Goal: Task Accomplishment & Management: Manage account settings

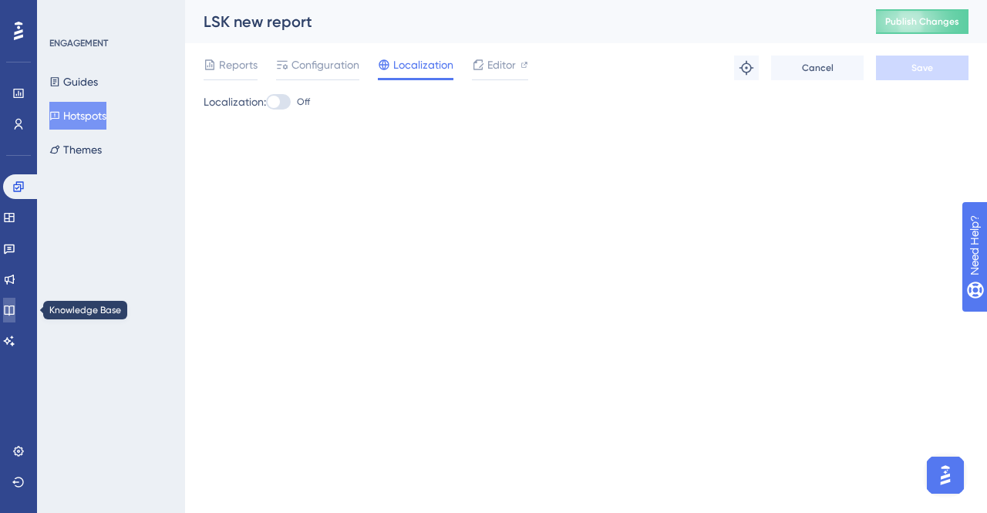
click at [15, 315] on icon at bounding box center [9, 310] width 12 height 12
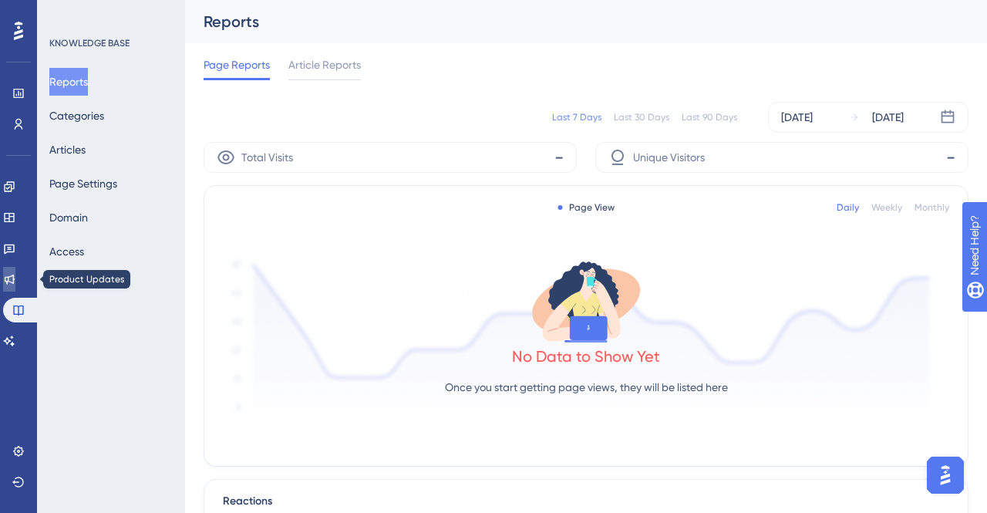
click at [15, 284] on icon at bounding box center [9, 279] width 12 height 12
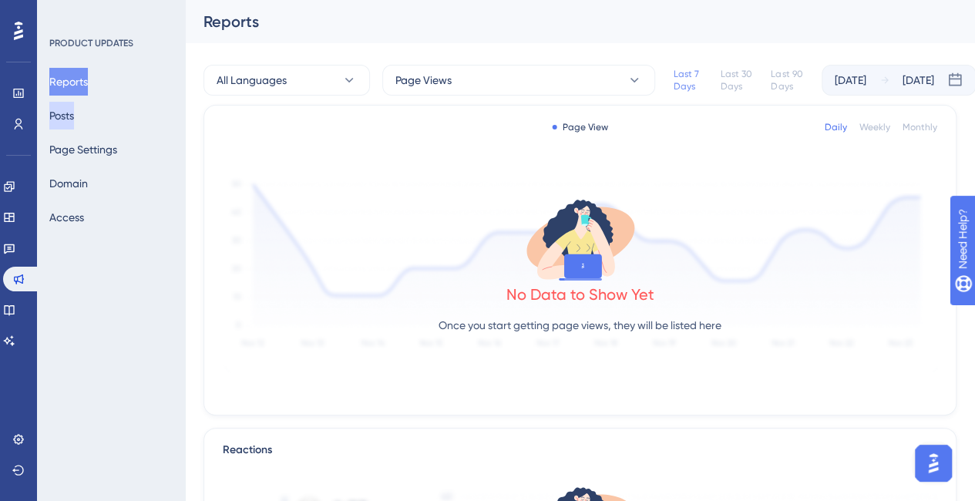
click at [74, 119] on button "Posts" at bounding box center [61, 116] width 25 height 28
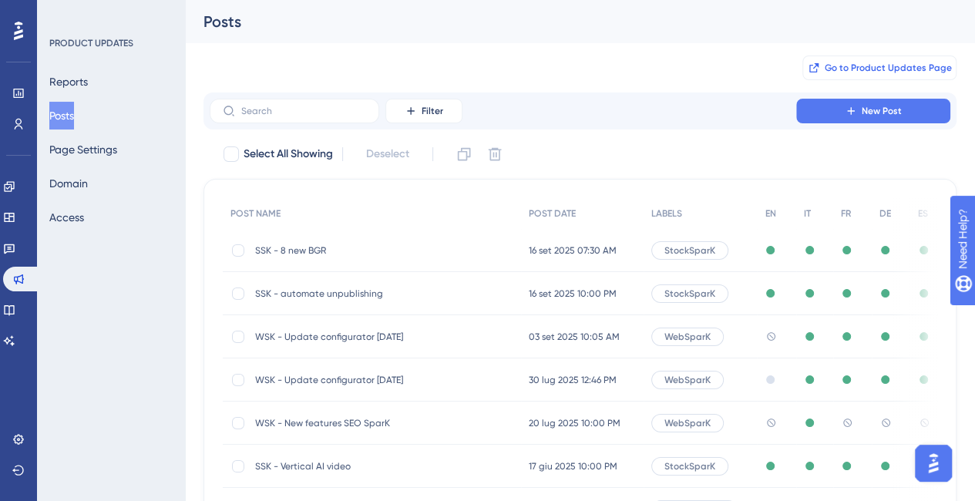
click at [911, 66] on span "Go to Product Updates Page" at bounding box center [888, 68] width 127 height 12
click at [16, 123] on icon at bounding box center [19, 124] width 8 height 11
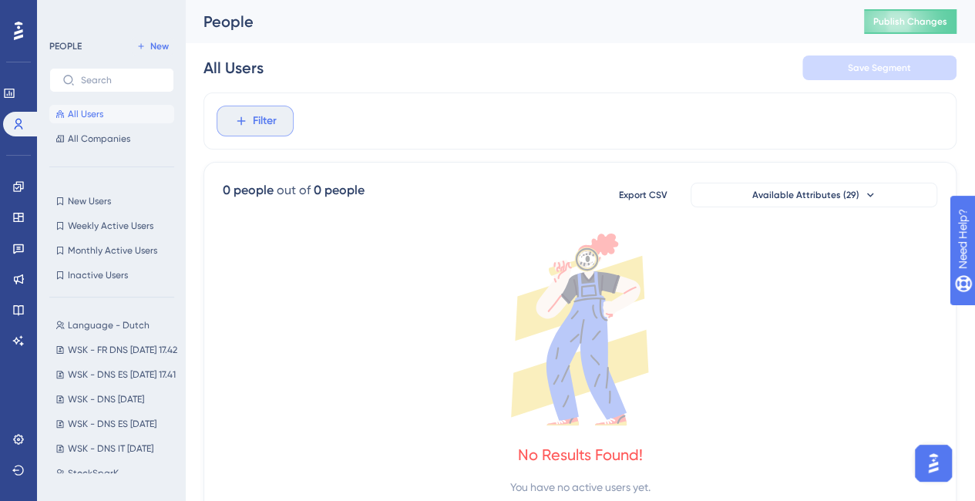
click at [259, 119] on span "Filter" at bounding box center [265, 121] width 24 height 19
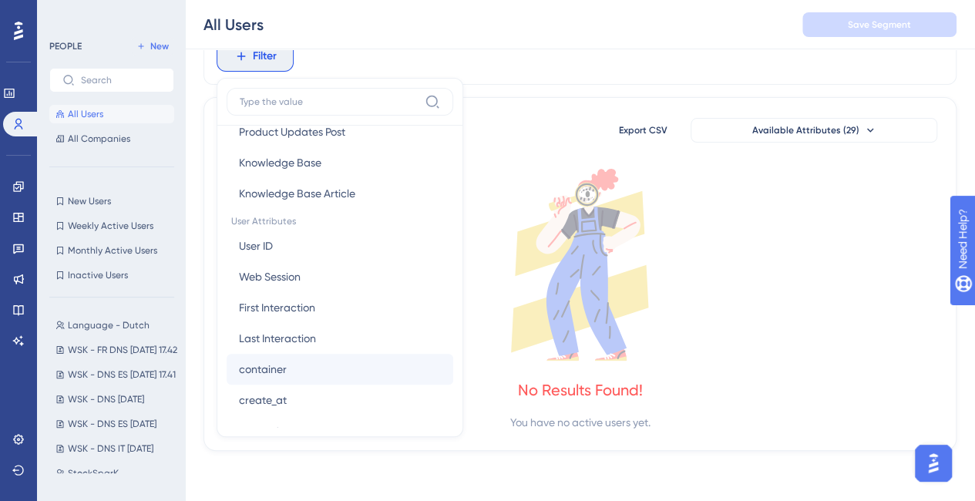
scroll to position [694, 0]
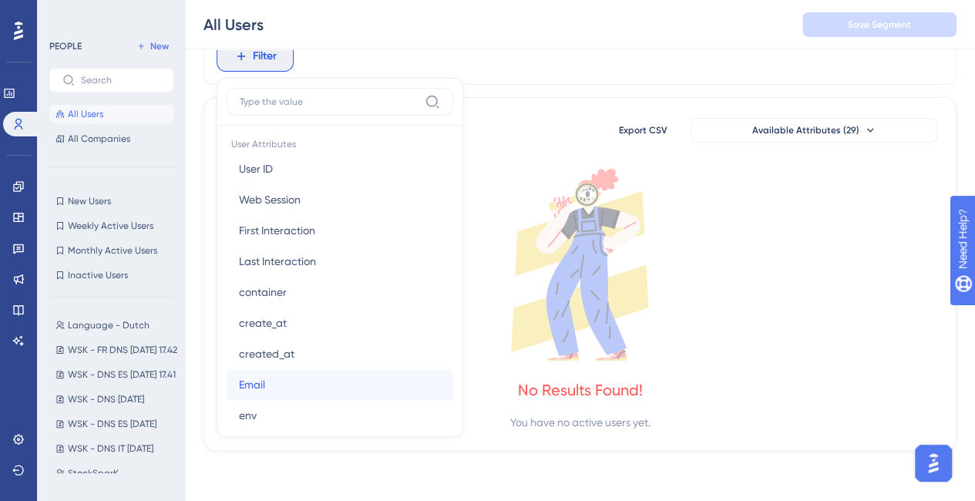
click at [298, 379] on button "Email Email" at bounding box center [340, 384] width 227 height 31
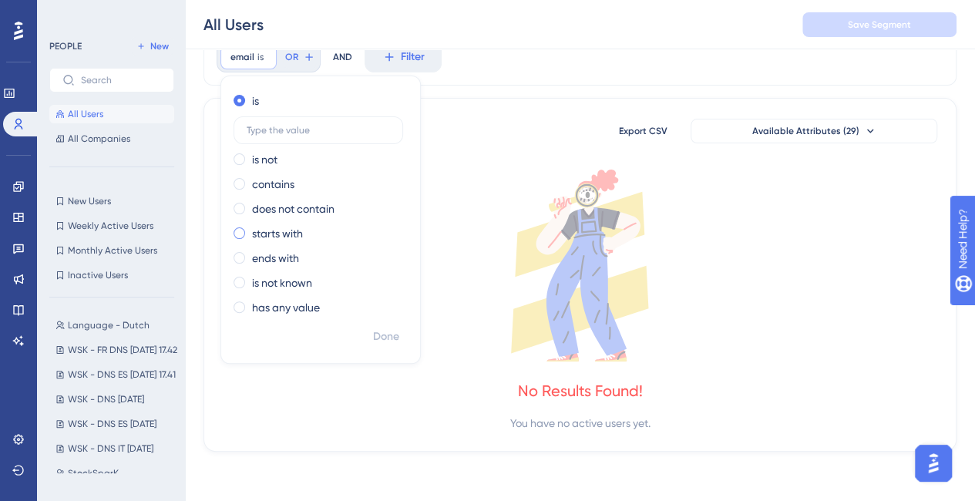
scroll to position [69, 0]
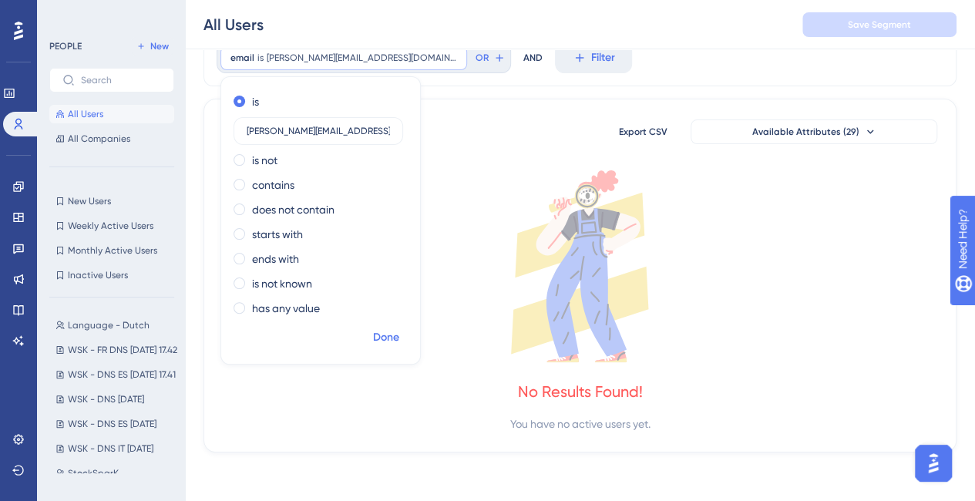
type input "[PERSON_NAME][EMAIL_ADDRESS][DOMAIN_NAME]"
click at [384, 342] on span "Done" at bounding box center [386, 337] width 26 height 19
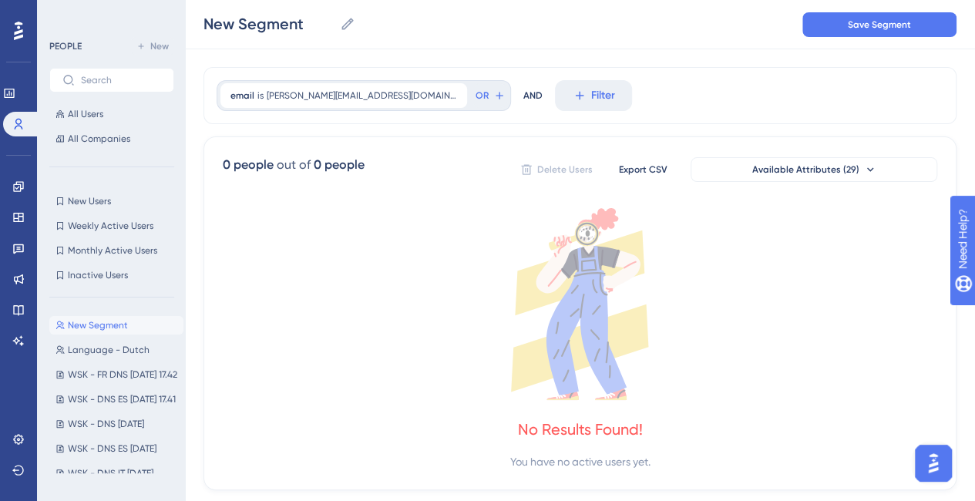
scroll to position [0, 0]
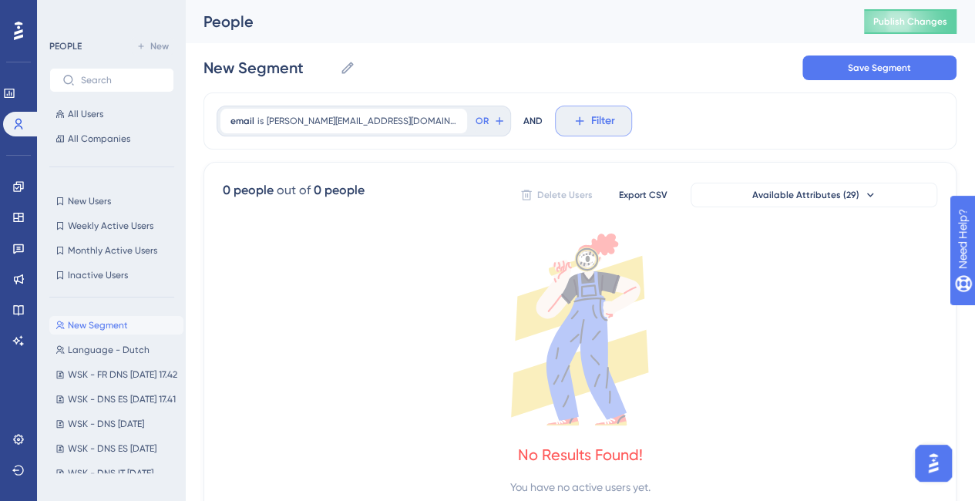
click at [573, 126] on icon at bounding box center [580, 121] width 14 height 14
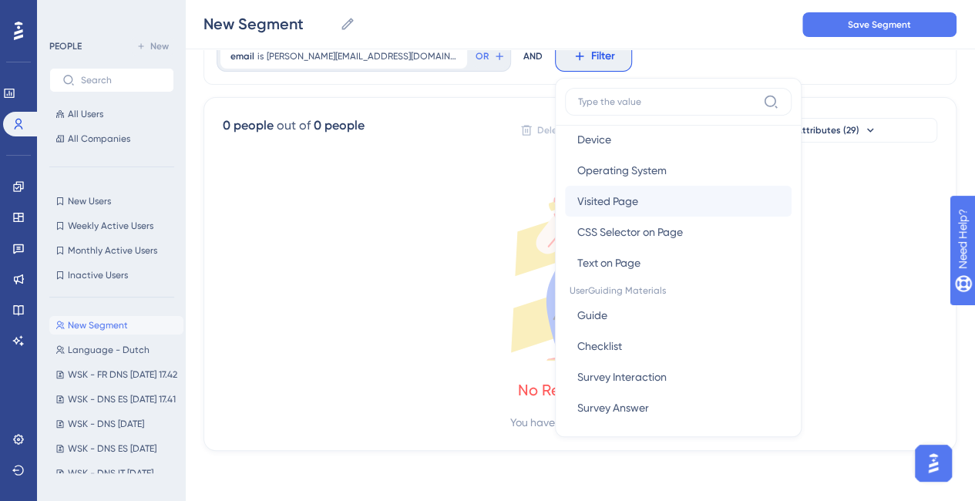
scroll to position [154, 0]
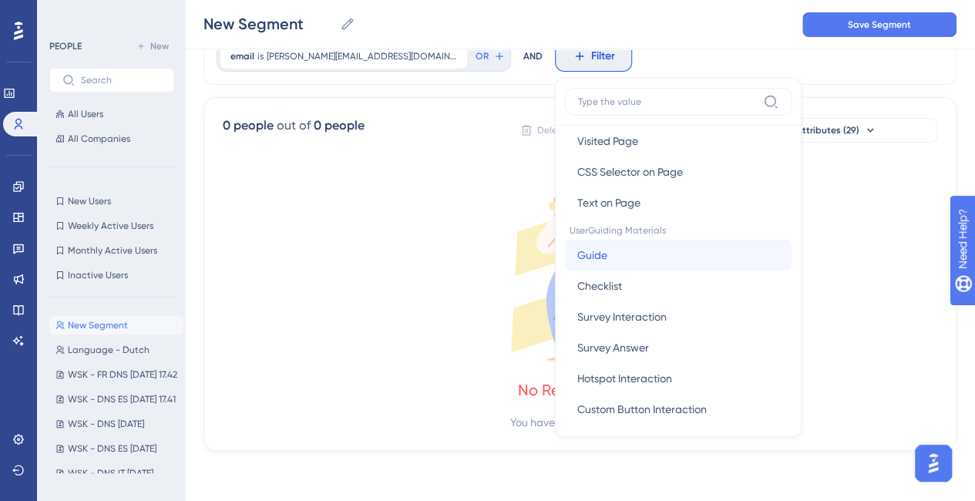
click at [577, 253] on span "Guide" at bounding box center [592, 255] width 30 height 19
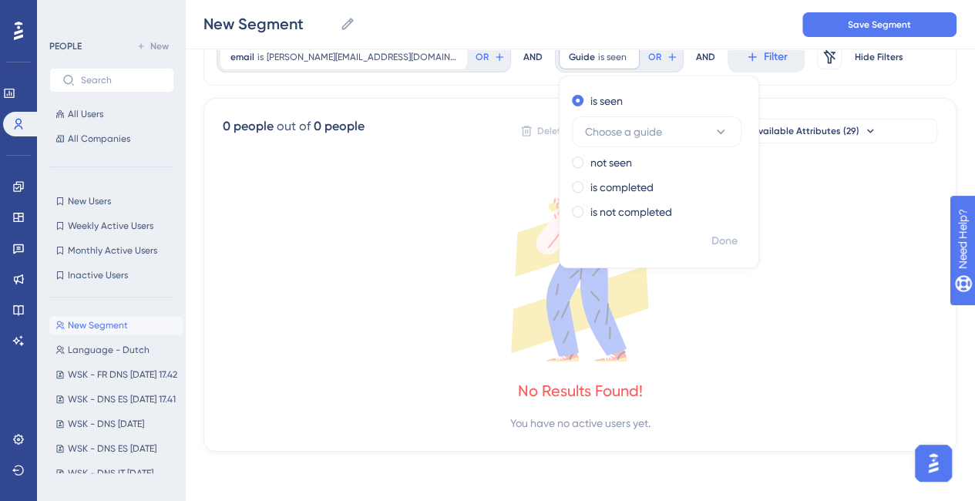
scroll to position [69, 0]
click at [585, 138] on span "Choose a guide" at bounding box center [623, 132] width 77 height 19
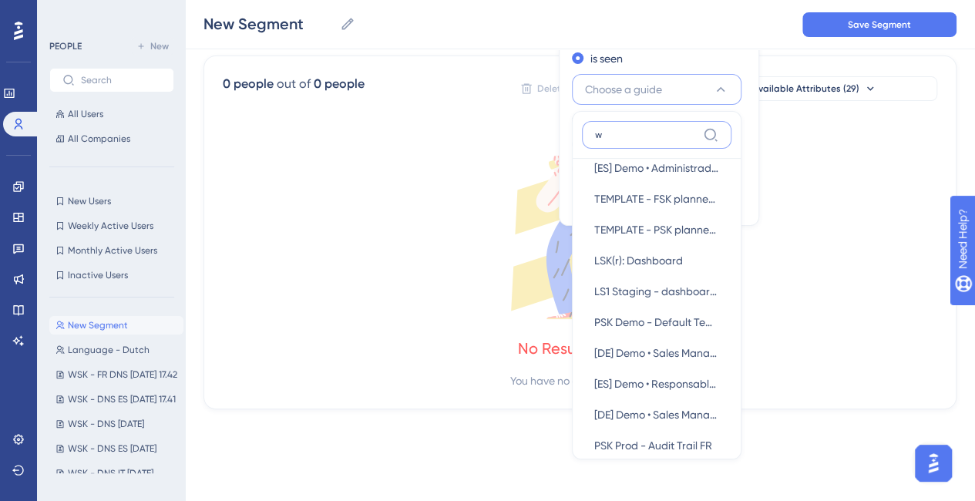
scroll to position [0, 0]
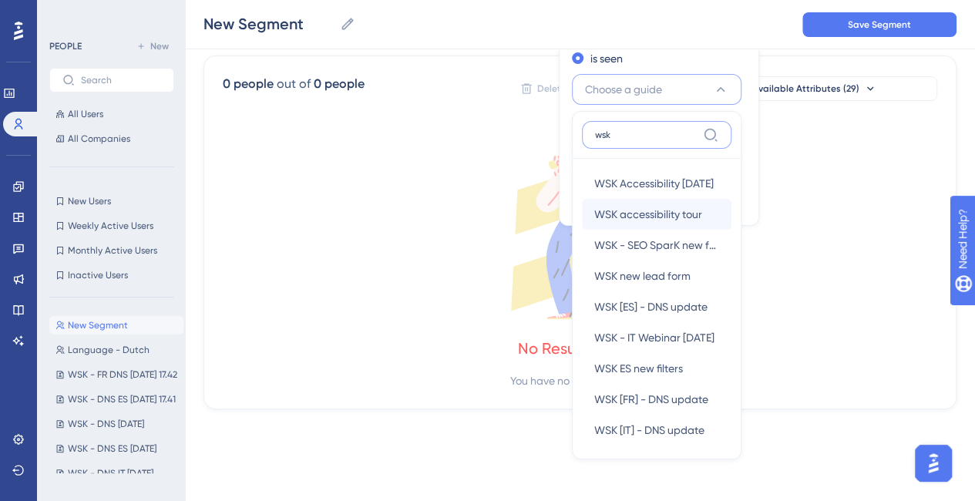
type input "wsk"
click at [594, 200] on div "WSK accessibility tour WSK accessibility tour" at bounding box center [656, 214] width 125 height 31
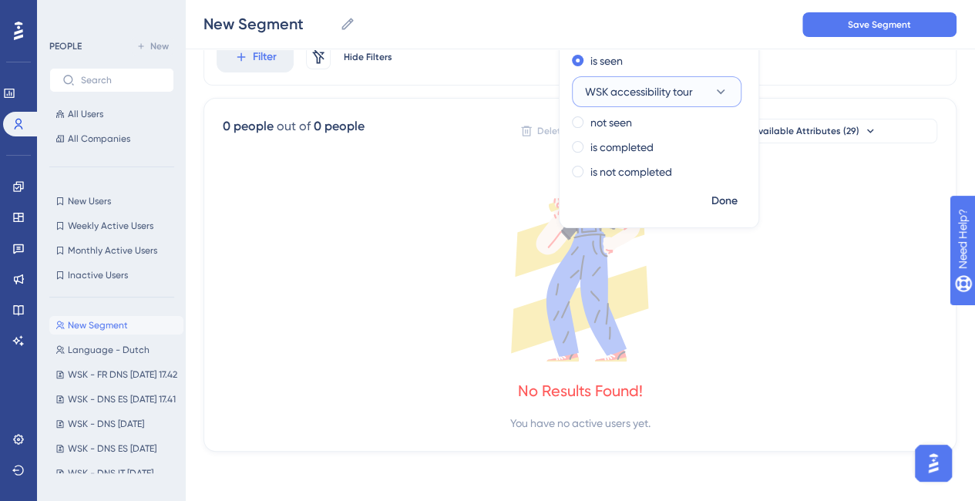
scroll to position [69, 0]
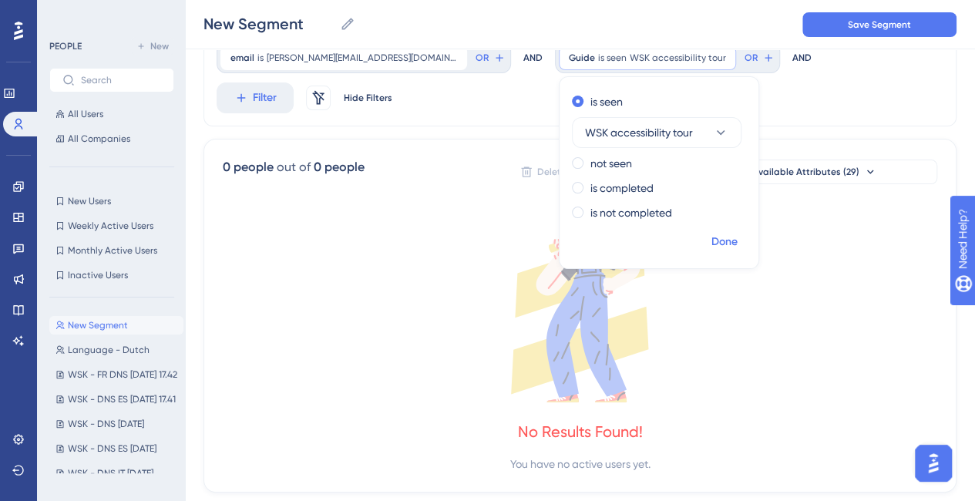
click at [703, 247] on button "Done" at bounding box center [724, 242] width 43 height 28
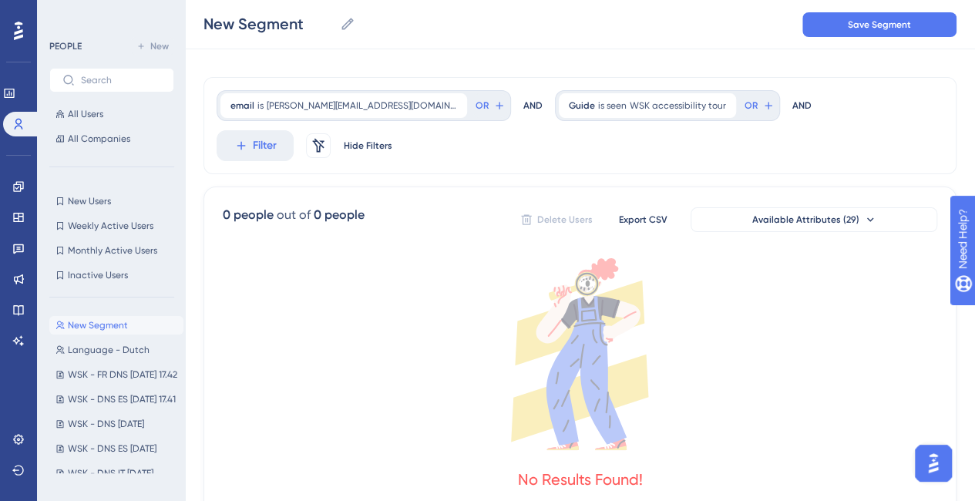
scroll to position [0, 0]
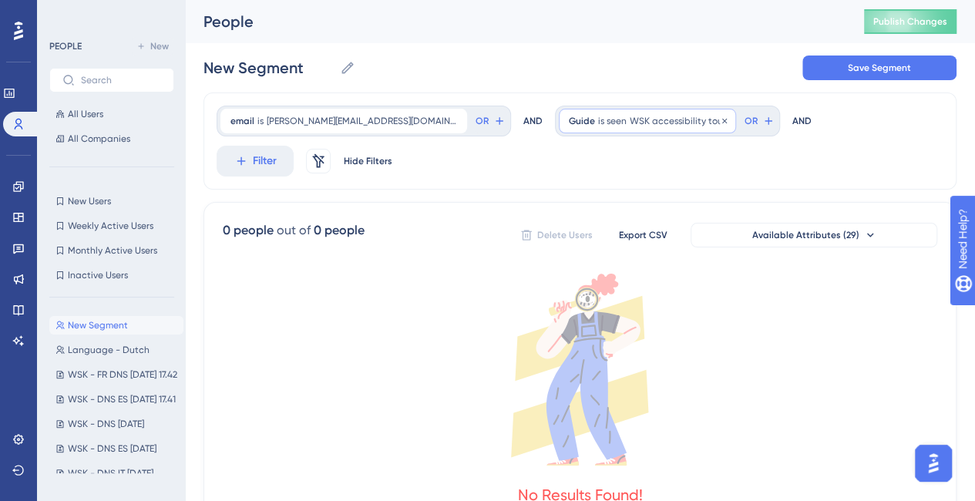
click at [630, 120] on span "WSK accessibility tour" at bounding box center [678, 121] width 96 height 12
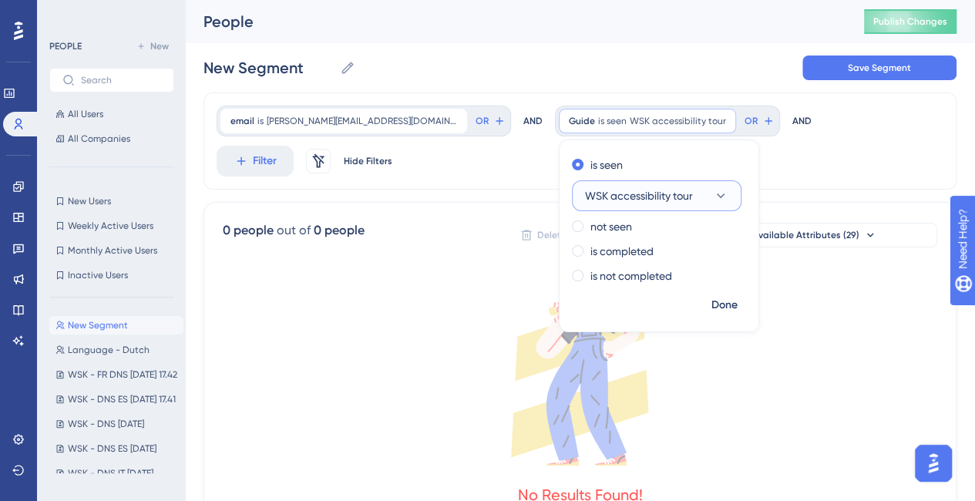
click at [637, 194] on button "WSK accessibility tour" at bounding box center [657, 195] width 170 height 31
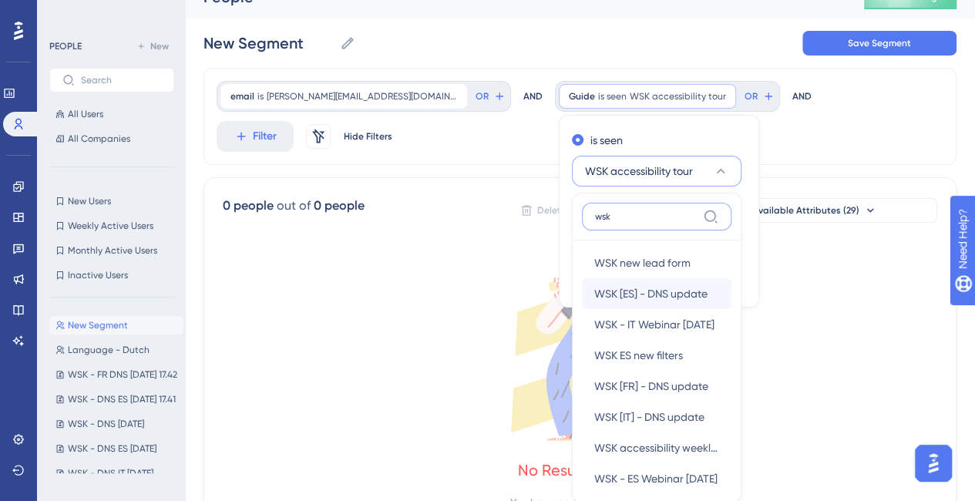
scroll to position [105, 0]
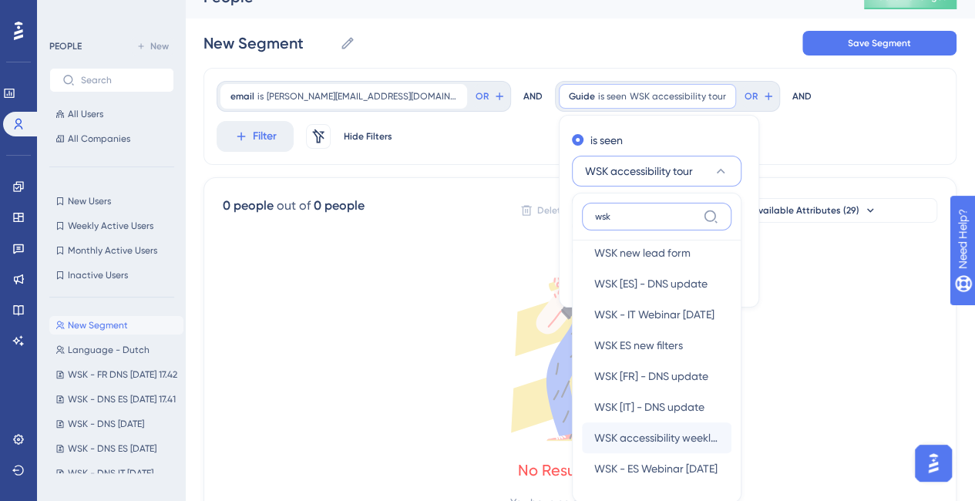
type input "wsk"
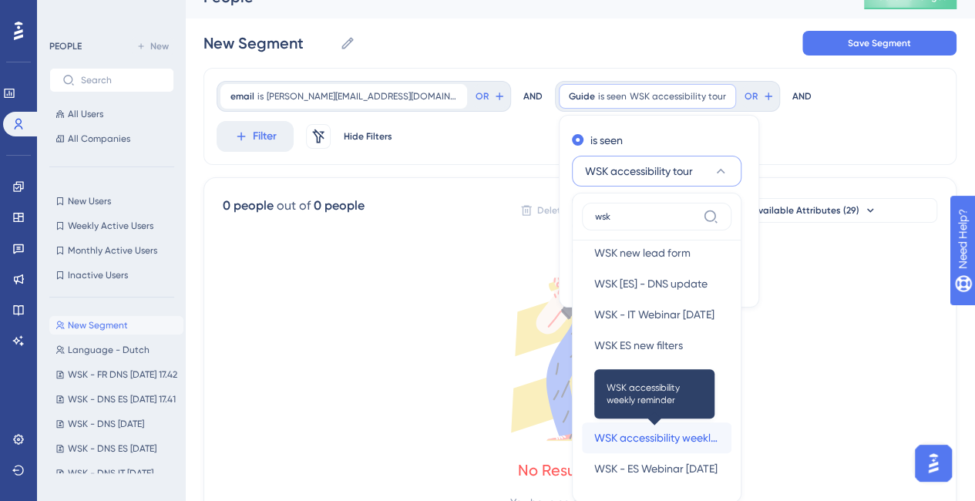
click at [595, 429] on span "WSK accessibility weekly reminder" at bounding box center [656, 438] width 125 height 19
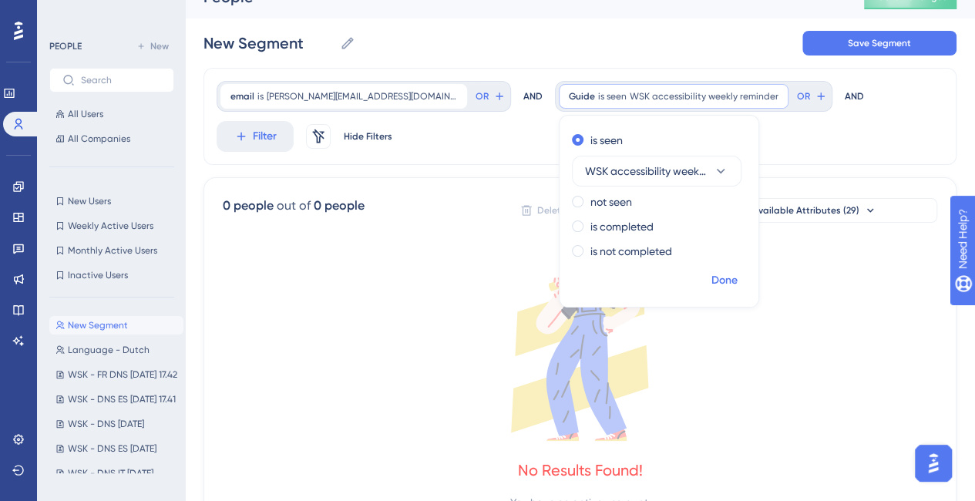
click at [712, 275] on span "Done" at bounding box center [725, 280] width 26 height 19
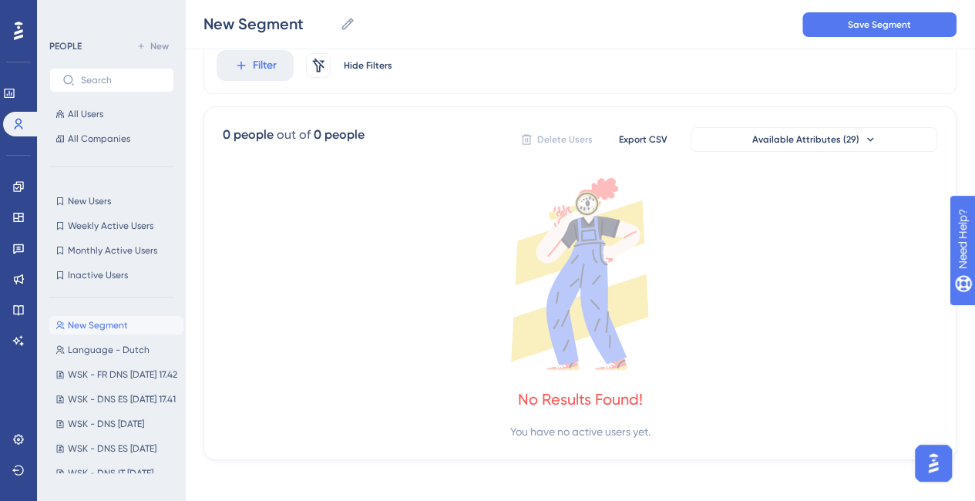
scroll to position [0, 0]
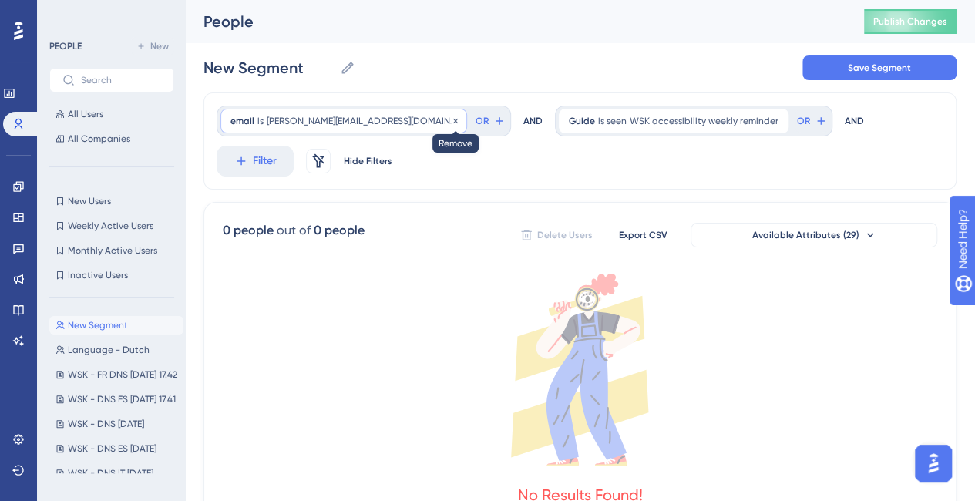
click at [451, 120] on icon at bounding box center [455, 120] width 9 height 9
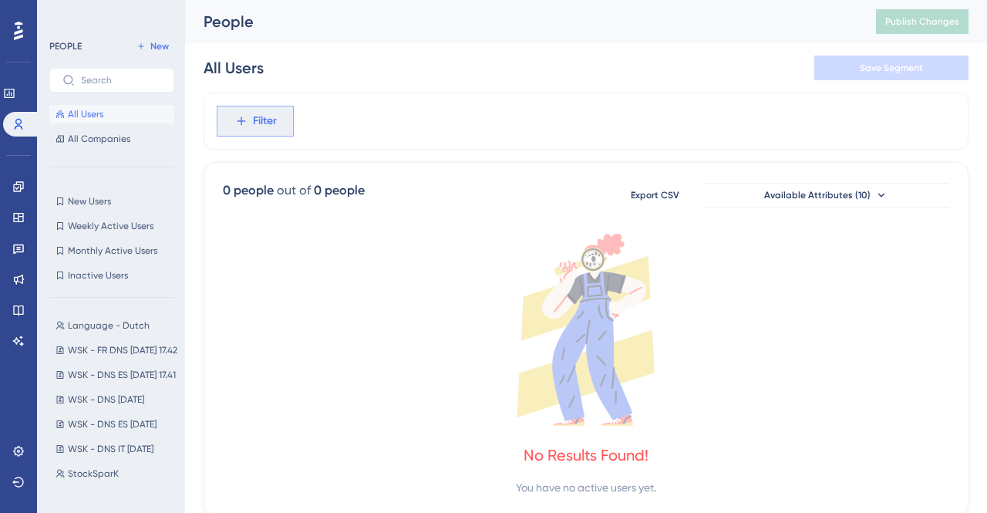
click at [271, 121] on span "Filter" at bounding box center [265, 121] width 24 height 19
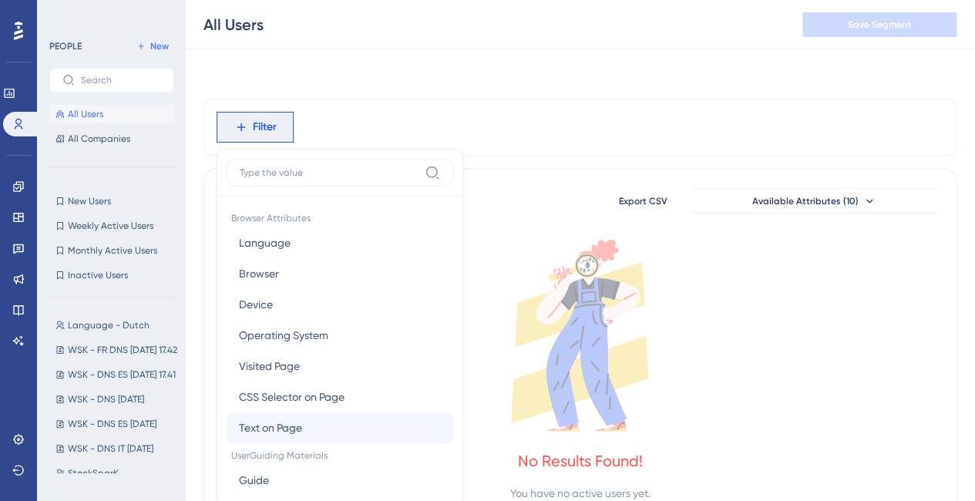
scroll to position [71, 0]
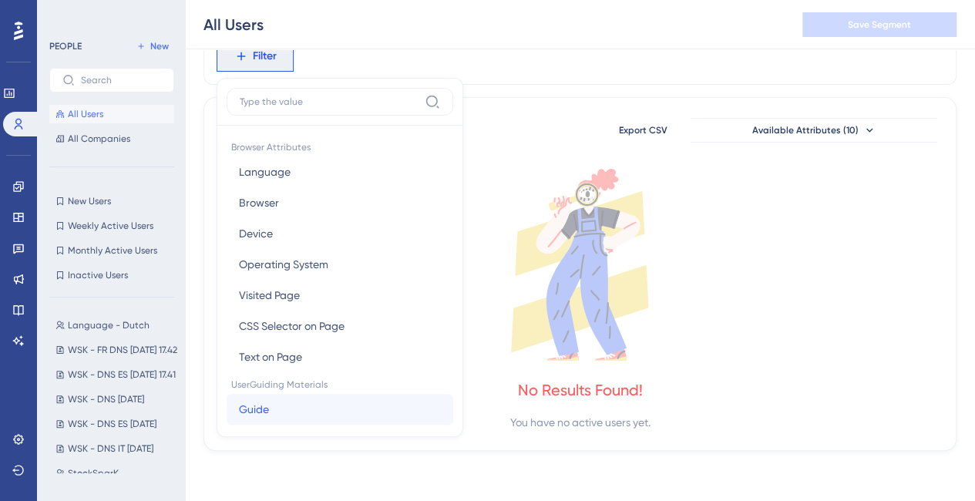
click at [262, 400] on span "Guide" at bounding box center [254, 409] width 30 height 19
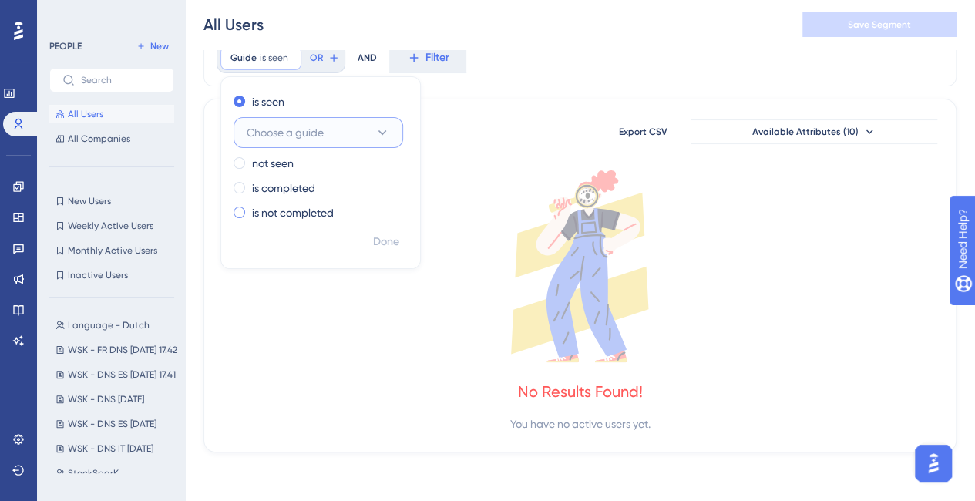
scroll to position [0, 0]
click at [295, 137] on span "Choose a guide" at bounding box center [285, 132] width 77 height 19
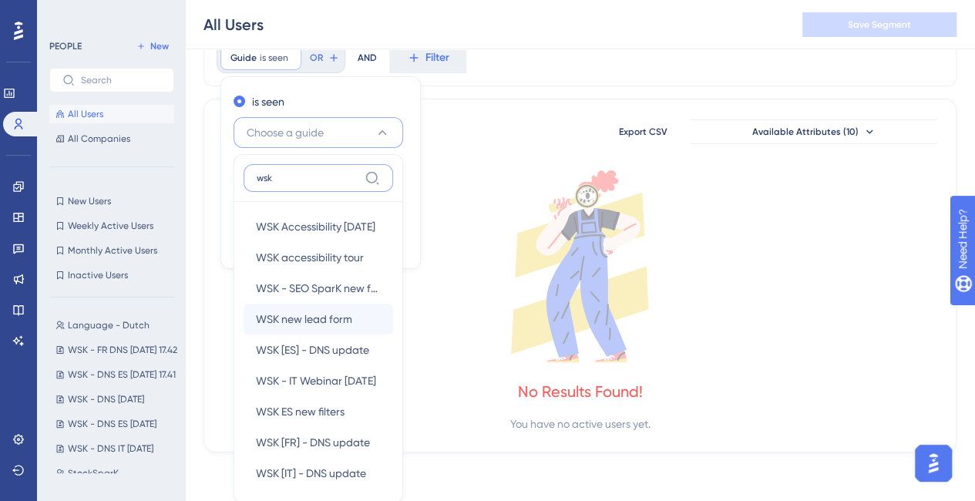
scroll to position [66, 0]
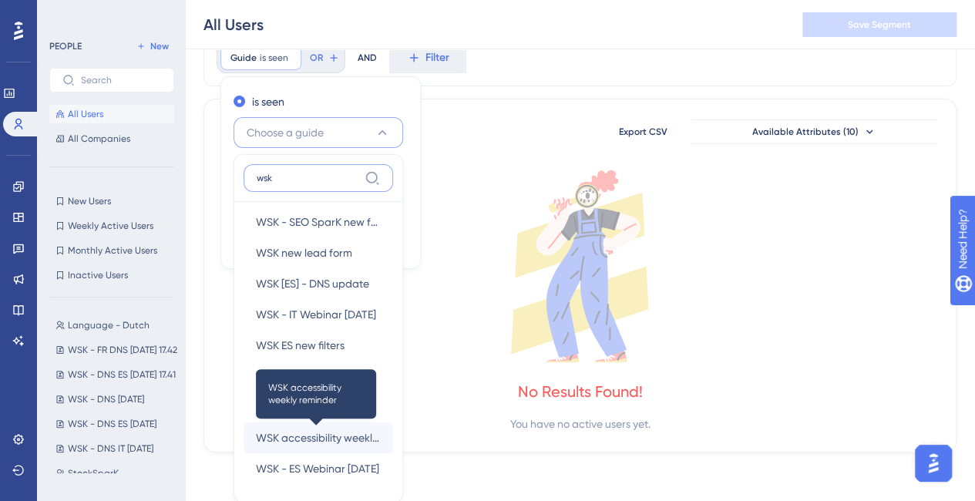
type input "wsk"
click at [323, 433] on span "WSK accessibility weekly reminder" at bounding box center [318, 438] width 125 height 19
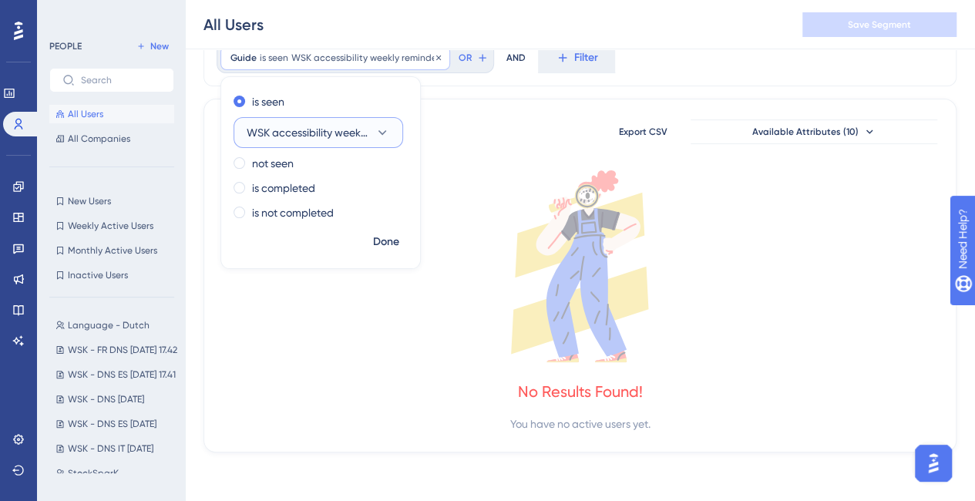
scroll to position [0, 0]
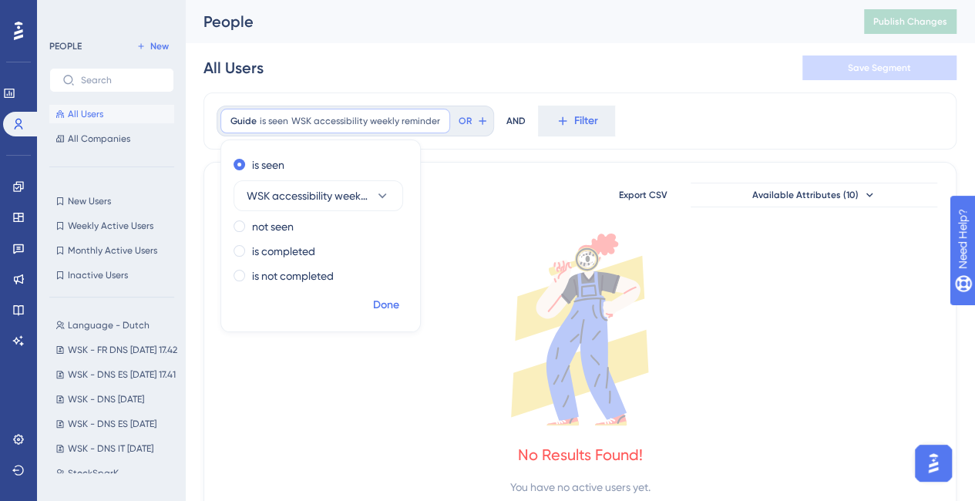
click at [376, 309] on span "Done" at bounding box center [386, 305] width 26 height 19
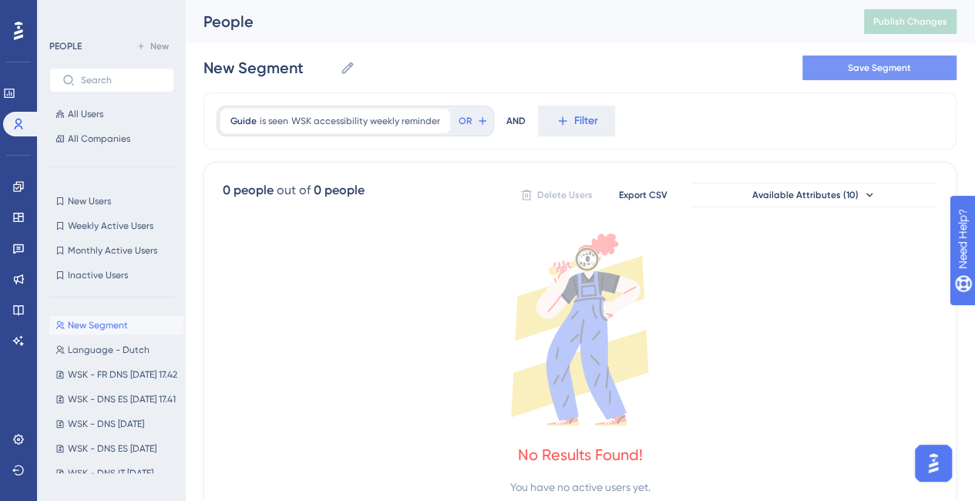
click at [880, 71] on span "Save Segment" at bounding box center [879, 68] width 63 height 12
type input "New Segment-7"
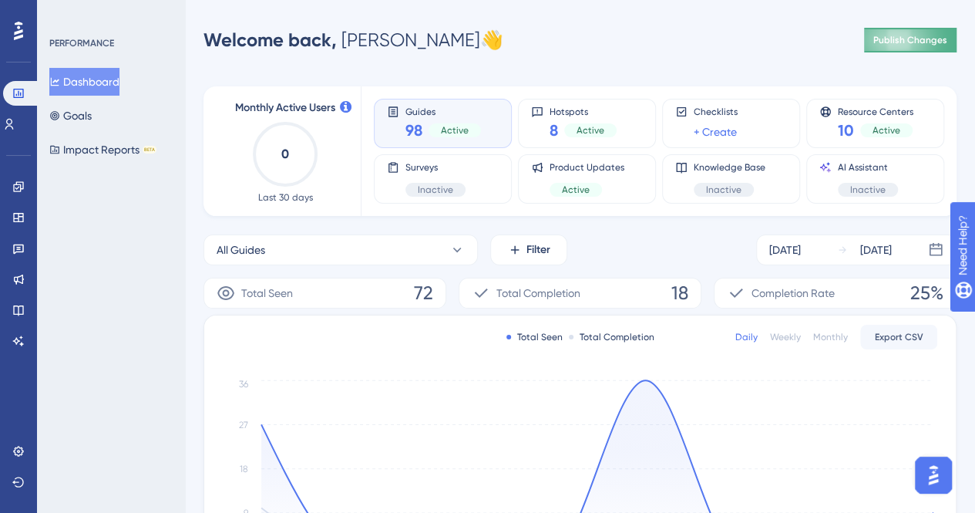
click at [880, 44] on span "Publish Changes" at bounding box center [911, 40] width 74 height 12
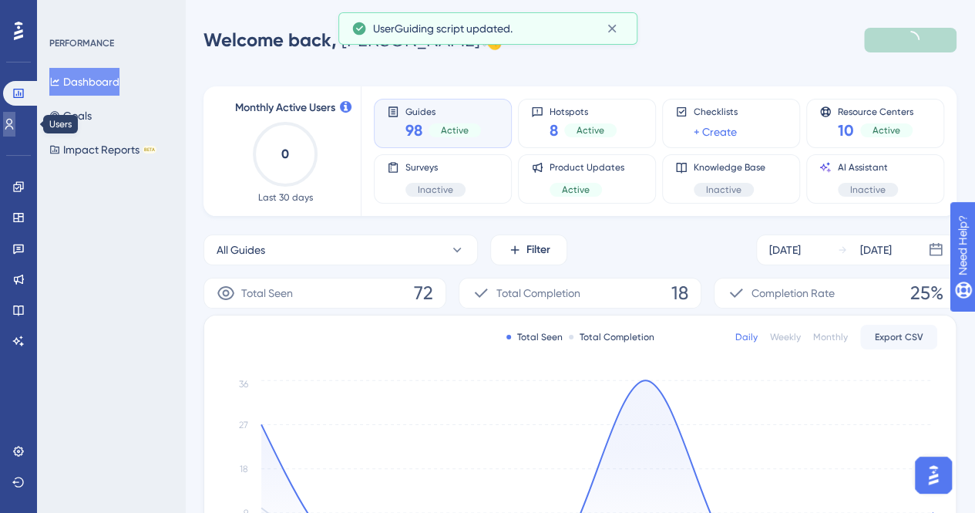
click at [15, 121] on icon at bounding box center [9, 124] width 12 height 12
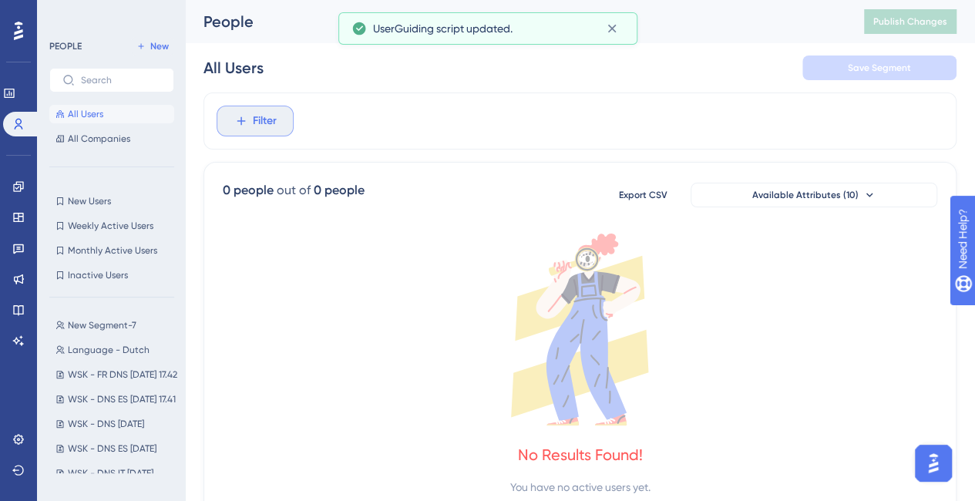
click at [231, 116] on button "Filter" at bounding box center [255, 121] width 77 height 31
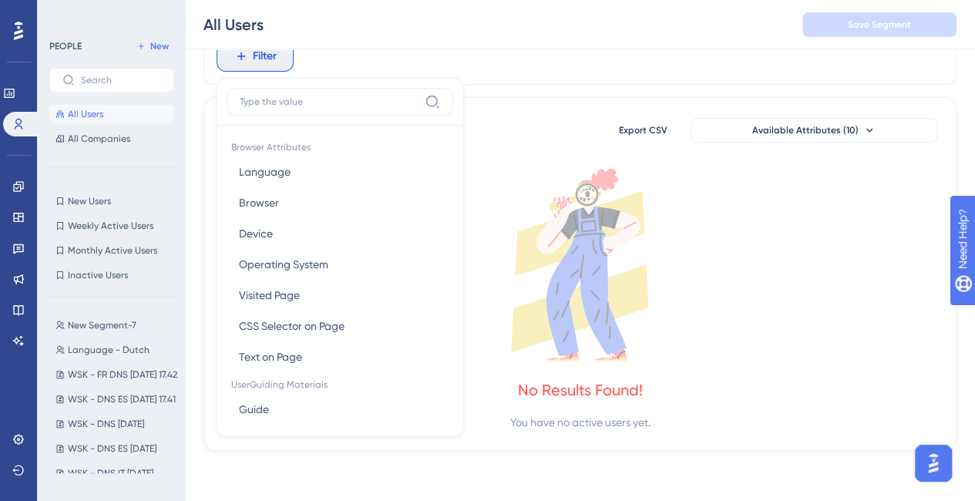
scroll to position [154, 0]
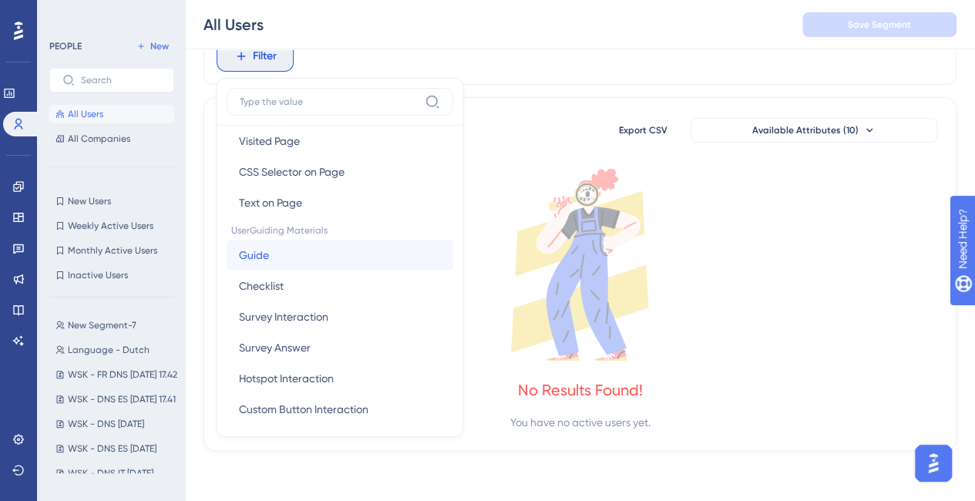
click at [307, 255] on button "Guide Guide" at bounding box center [340, 255] width 227 height 31
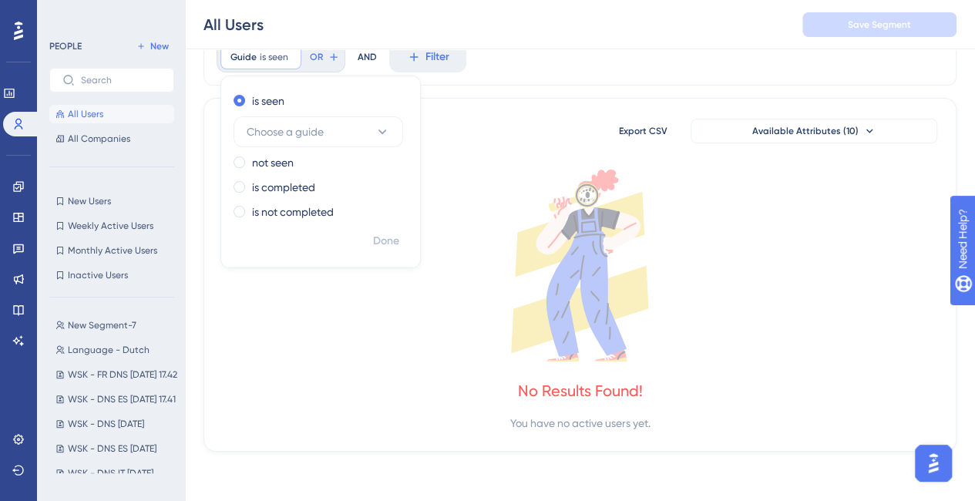
scroll to position [69, 0]
click at [288, 124] on span "Choose a guide" at bounding box center [285, 132] width 77 height 19
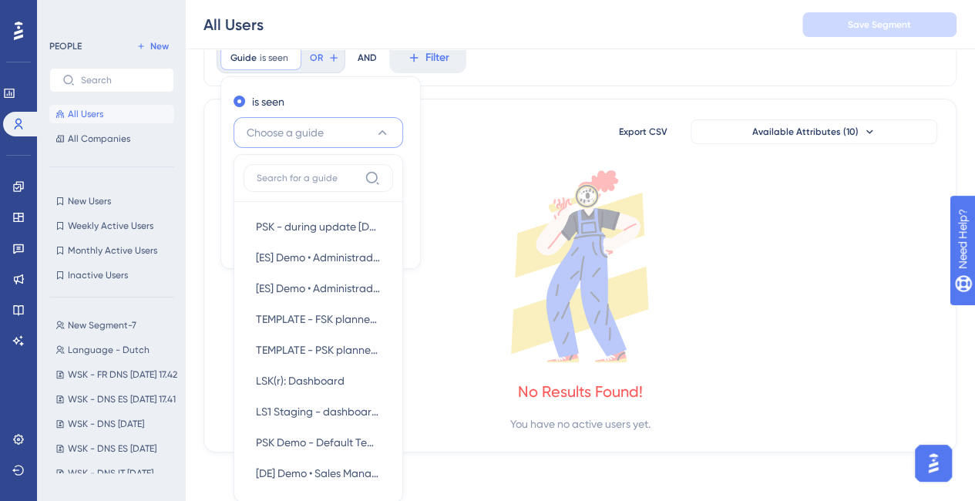
type input "e"
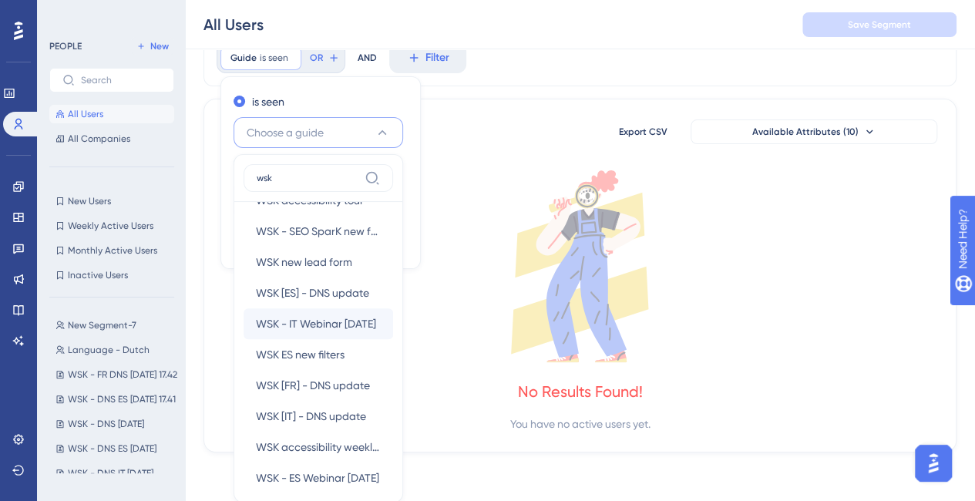
scroll to position [66, 0]
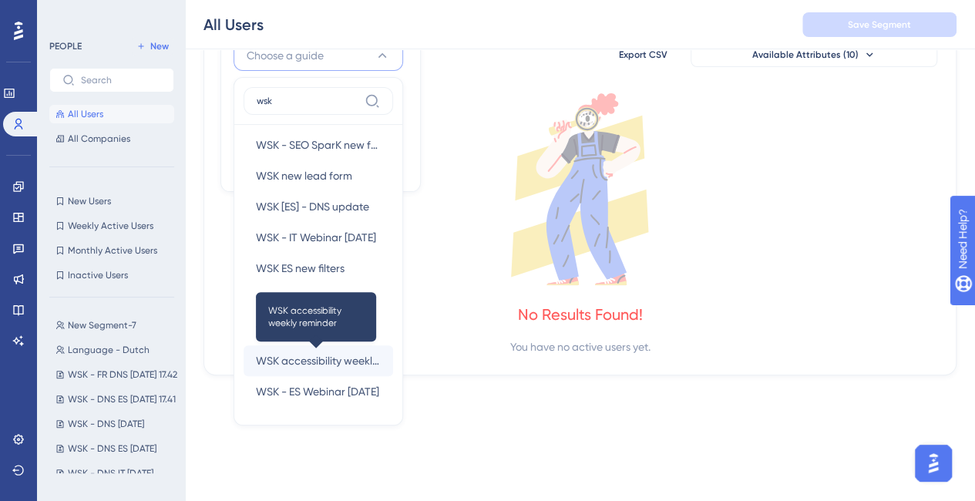
type input "wsk"
click at [352, 362] on span "WSK accessibility weekly reminder" at bounding box center [318, 361] width 125 height 19
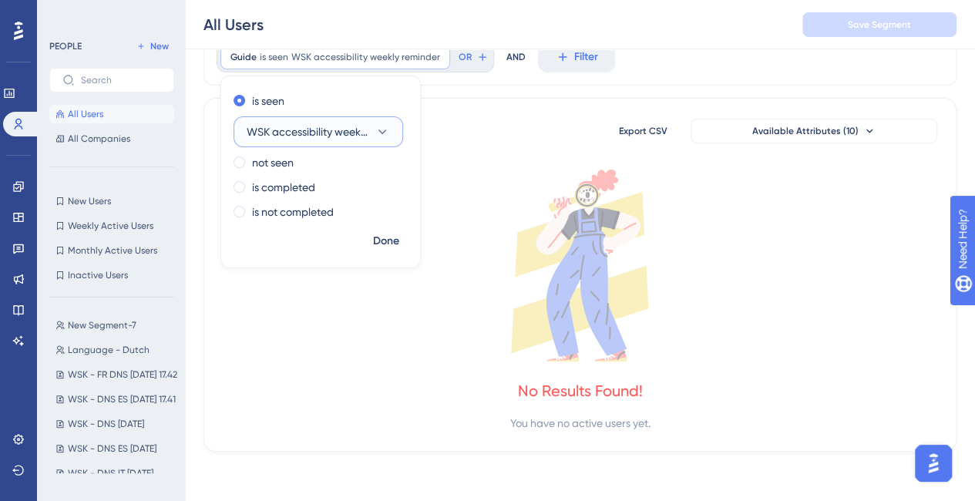
scroll to position [69, 0]
click at [386, 241] on span "Done" at bounding box center [386, 242] width 26 height 19
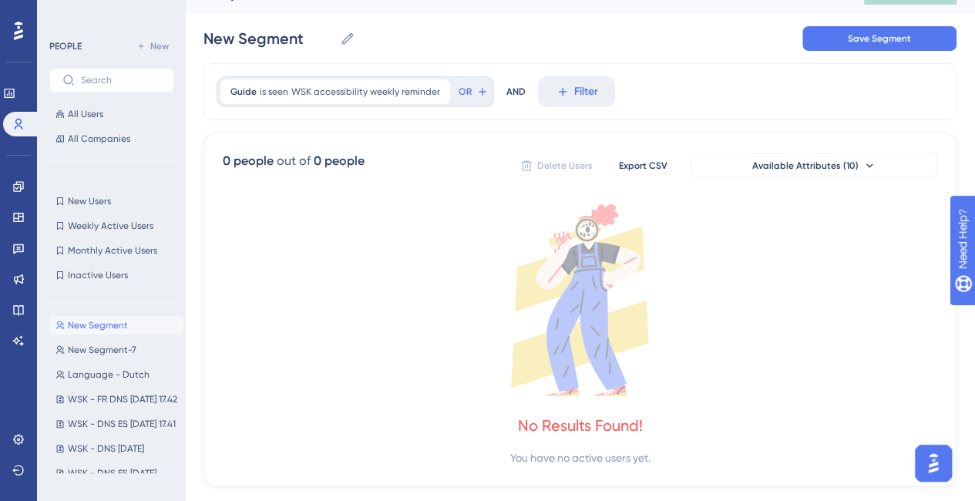
scroll to position [0, 0]
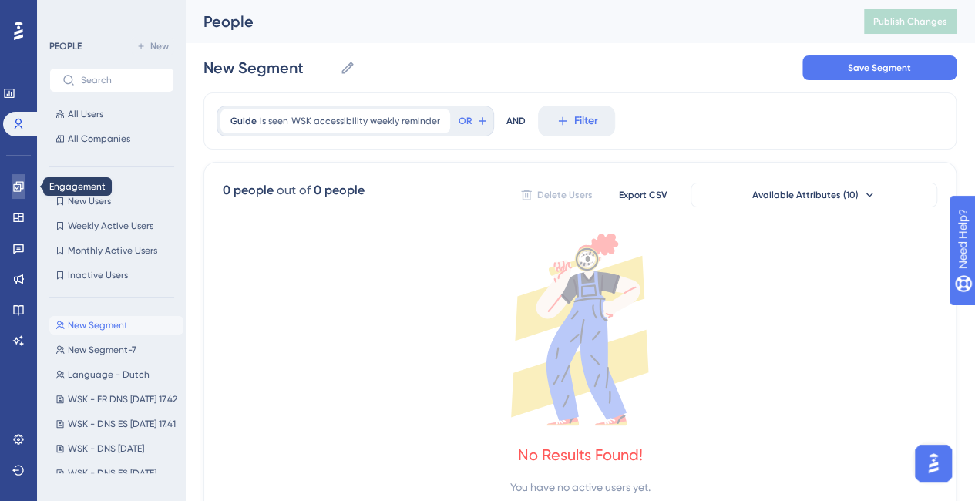
click at [25, 187] on link at bounding box center [18, 186] width 12 height 25
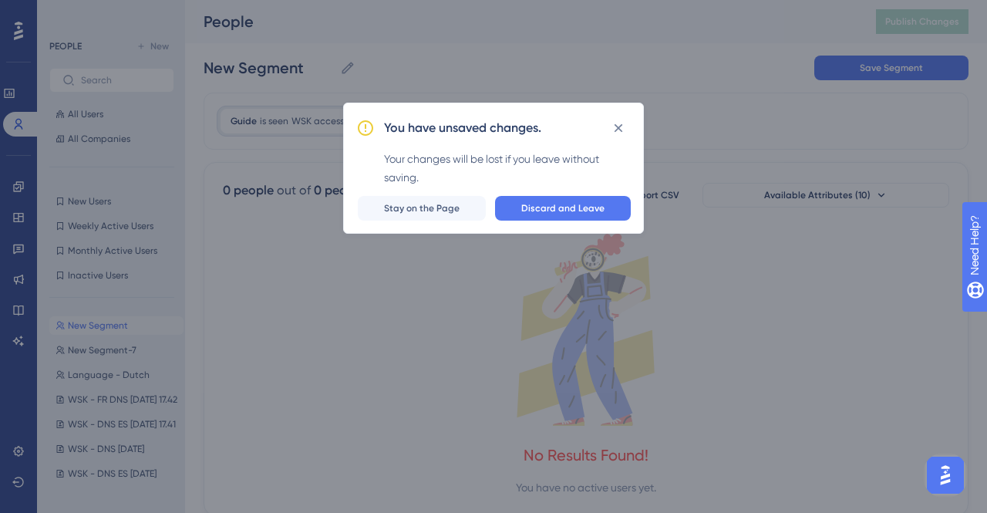
click at [530, 207] on span "Discard and Leave" at bounding box center [562, 208] width 83 height 12
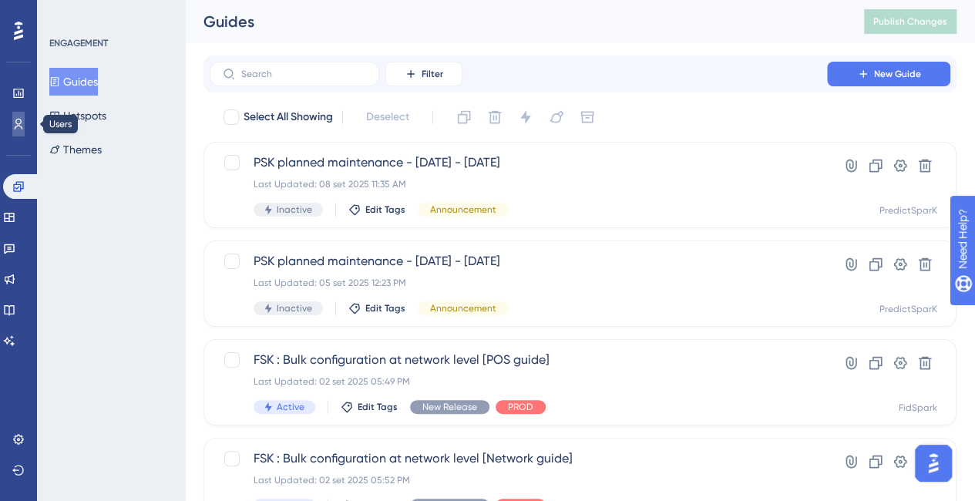
click at [19, 116] on link at bounding box center [18, 124] width 12 height 25
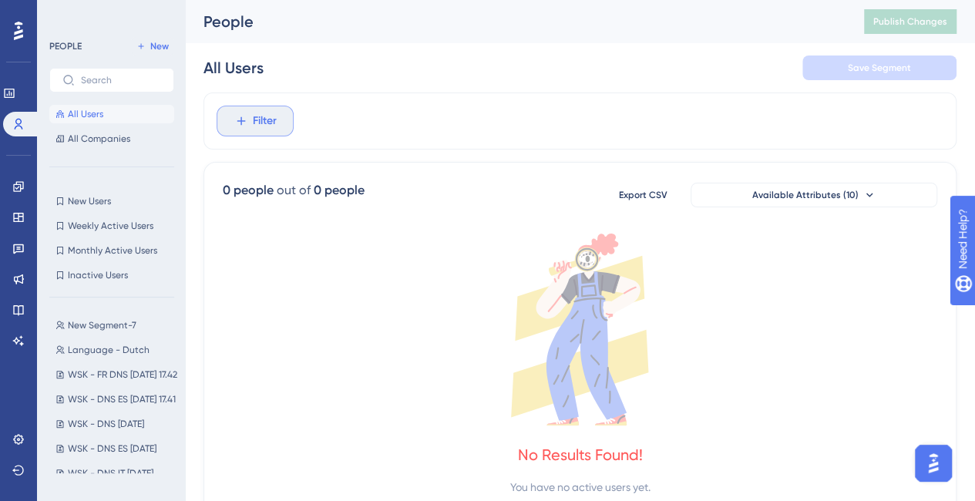
click at [261, 123] on span "Filter" at bounding box center [265, 121] width 24 height 19
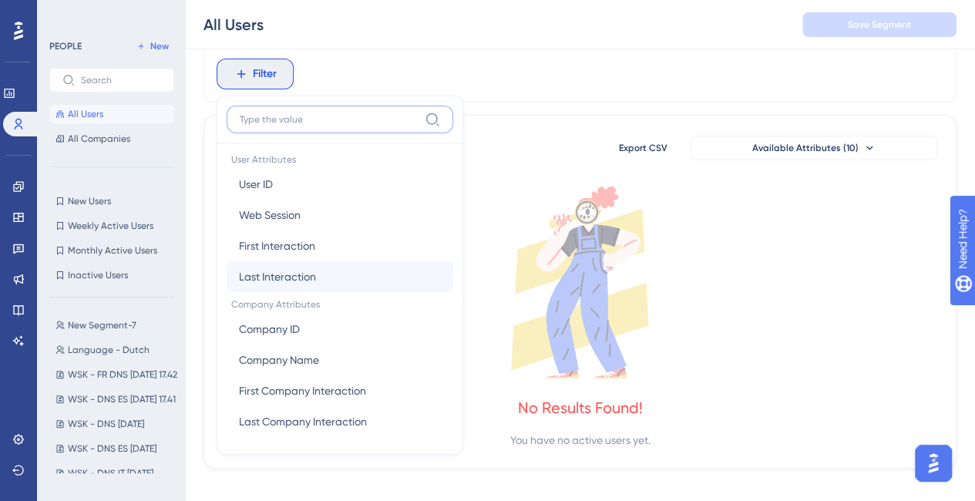
scroll to position [77, 0]
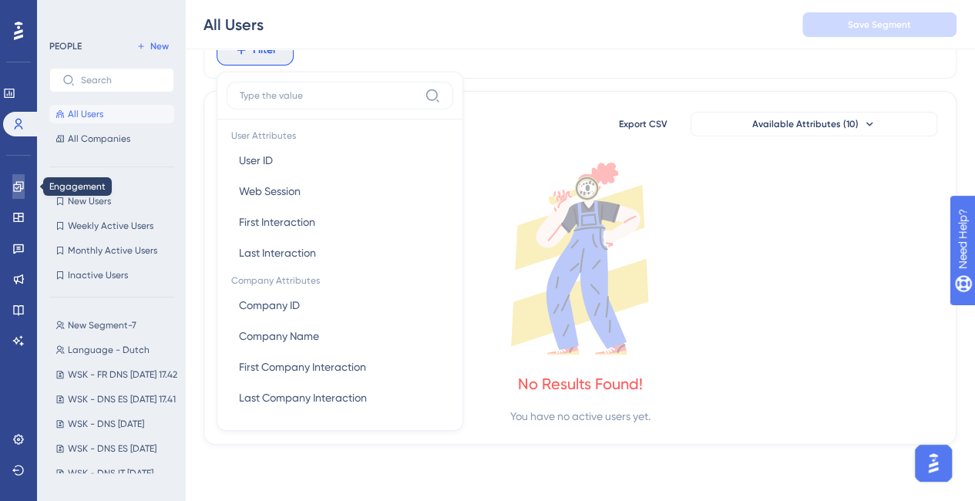
click at [12, 192] on link at bounding box center [18, 186] width 12 height 25
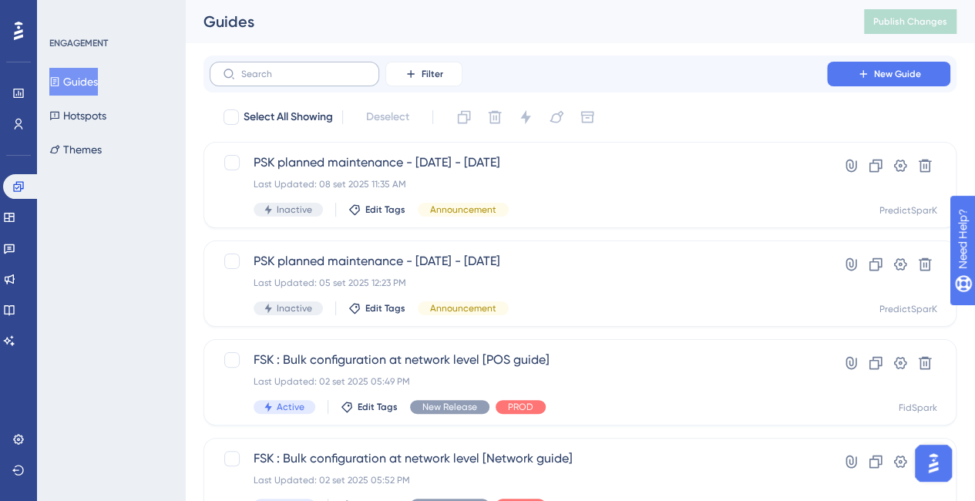
click at [256, 69] on label at bounding box center [295, 74] width 170 height 25
click at [256, 69] on input "text" at bounding box center [303, 74] width 125 height 11
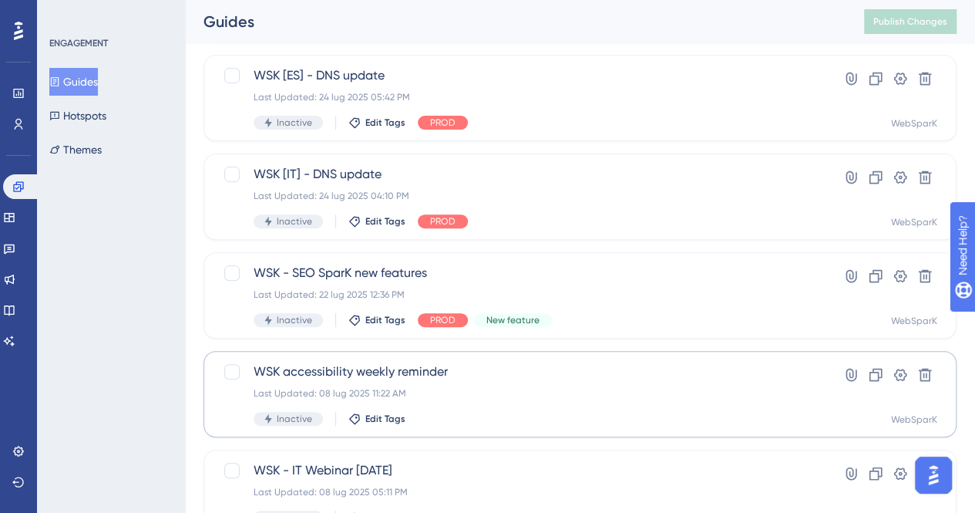
scroll to position [231, 0]
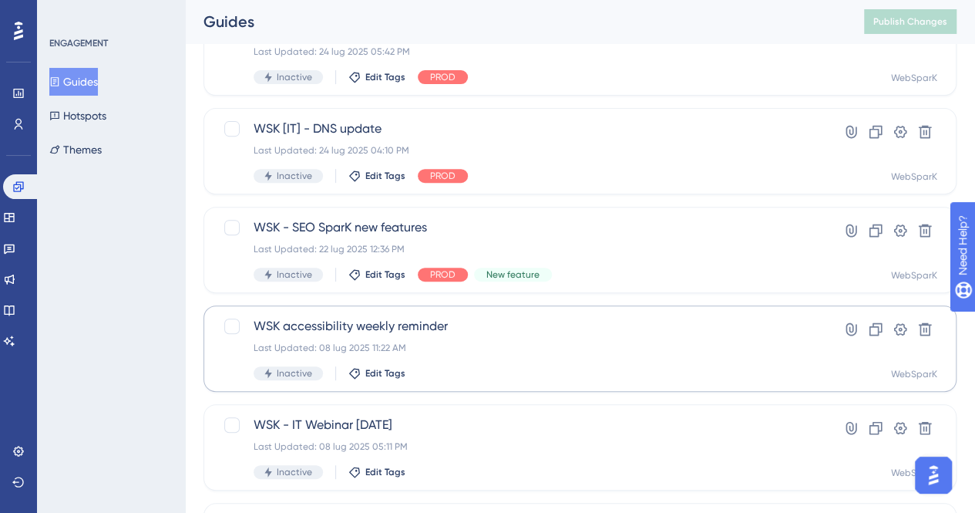
type input "wsk"
click at [410, 325] on span "WSK accessibility weekly reminder" at bounding box center [519, 326] width 530 height 19
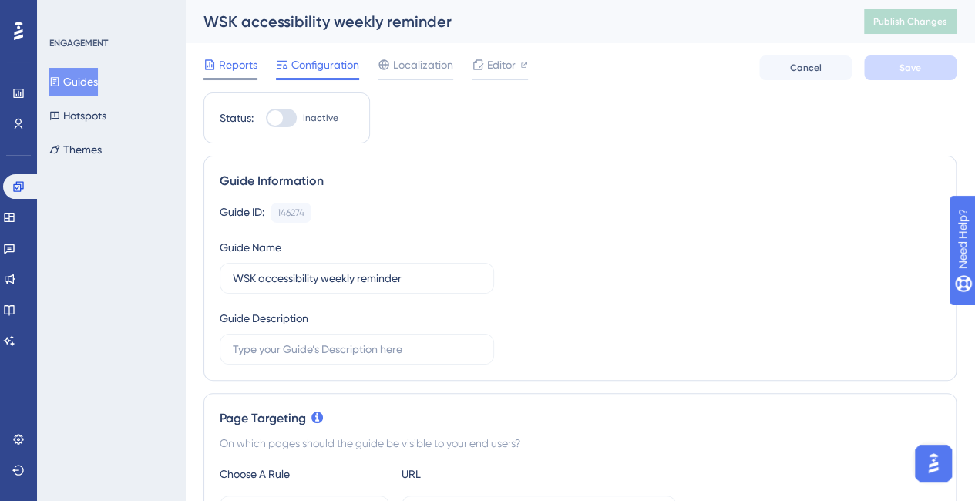
click at [233, 71] on span "Reports" at bounding box center [238, 65] width 39 height 19
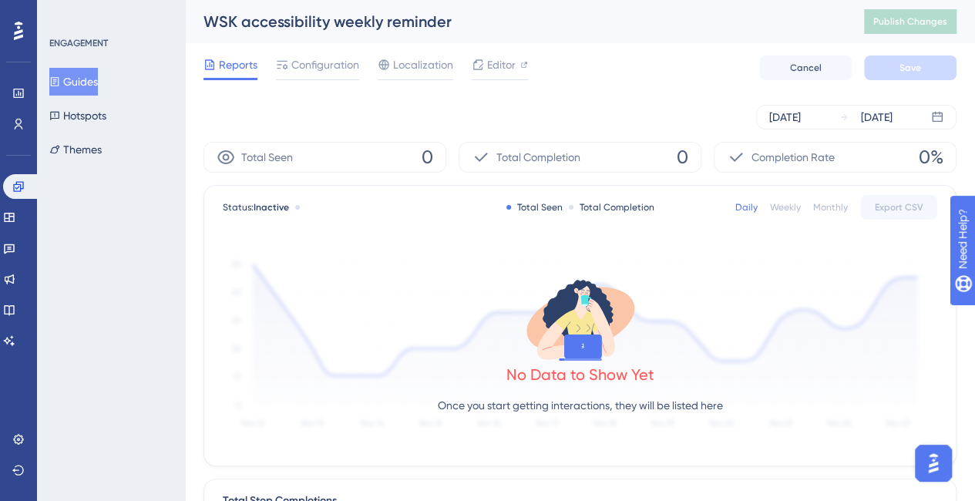
click at [828, 203] on div "Monthly" at bounding box center [830, 207] width 35 height 12
click at [792, 131] on div "Sep 13 2025 Sep 19 2025" at bounding box center [580, 117] width 753 height 49
click at [791, 119] on div "[DATE]" at bounding box center [785, 117] width 32 height 19
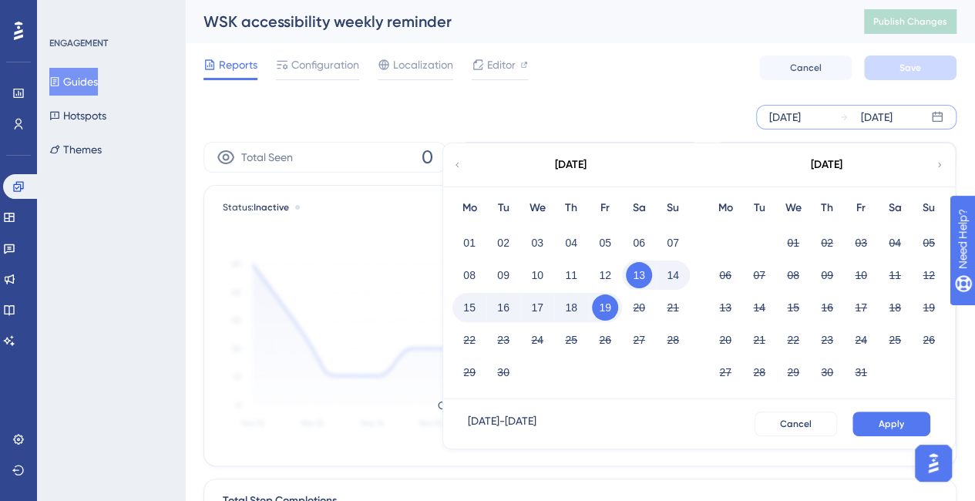
click at [458, 166] on icon at bounding box center [457, 165] width 3 height 5
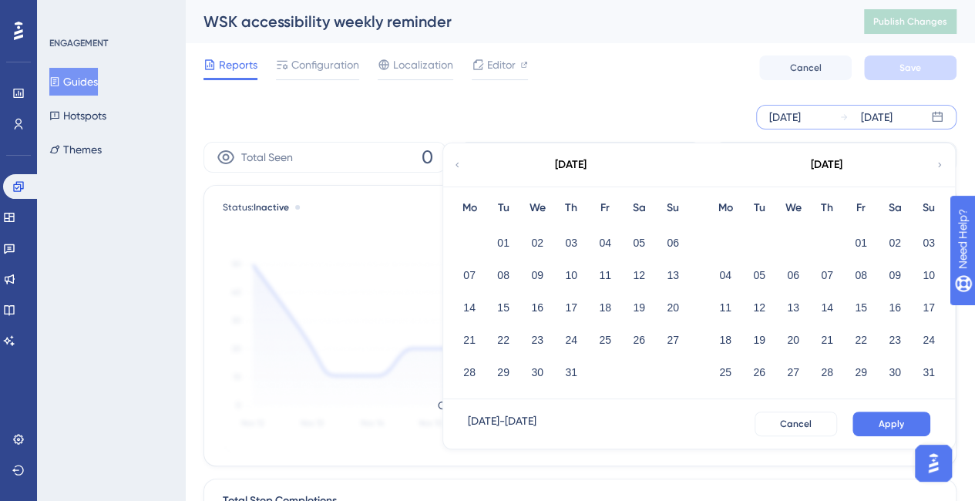
click at [458, 166] on icon at bounding box center [457, 165] width 3 height 5
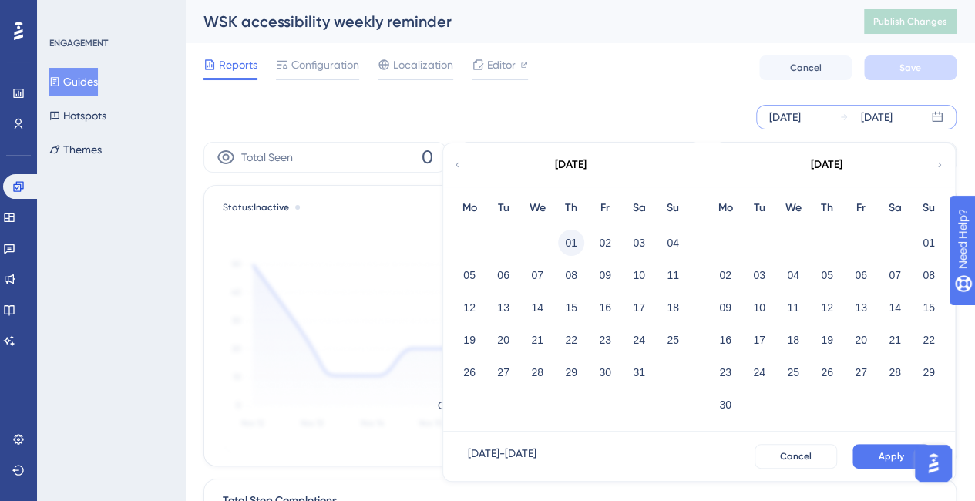
click at [582, 244] on button "01" at bounding box center [571, 243] width 26 height 26
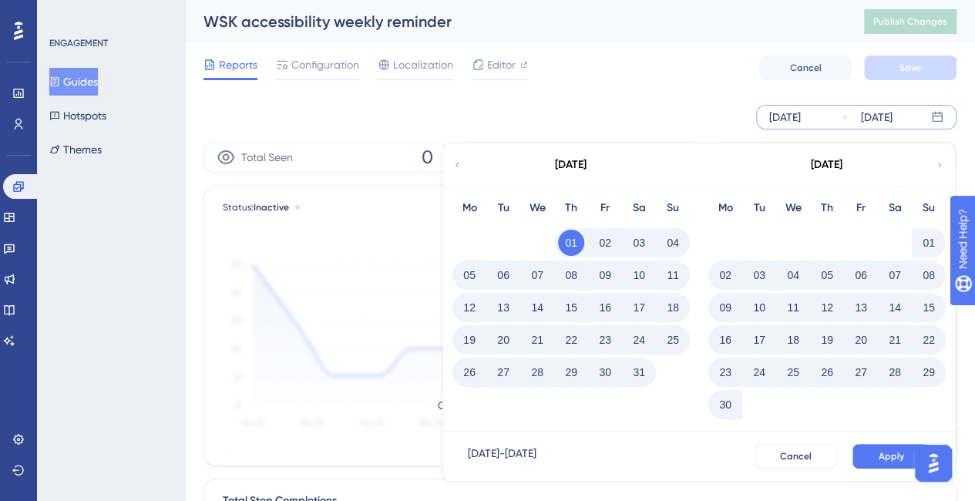
click at [891, 453] on span "Apply" at bounding box center [891, 456] width 25 height 12
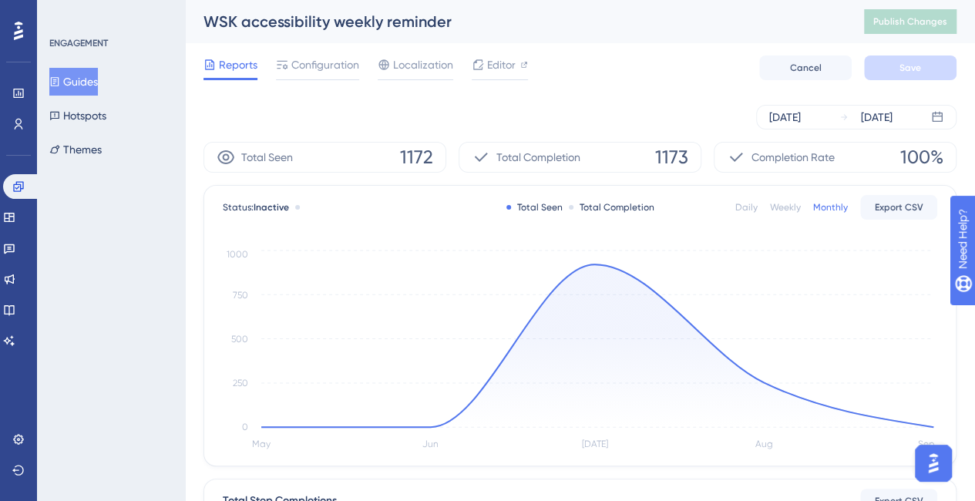
click at [416, 158] on span "1172" at bounding box center [416, 157] width 33 height 25
click at [595, 262] on circle at bounding box center [594, 263] width 5 height 5
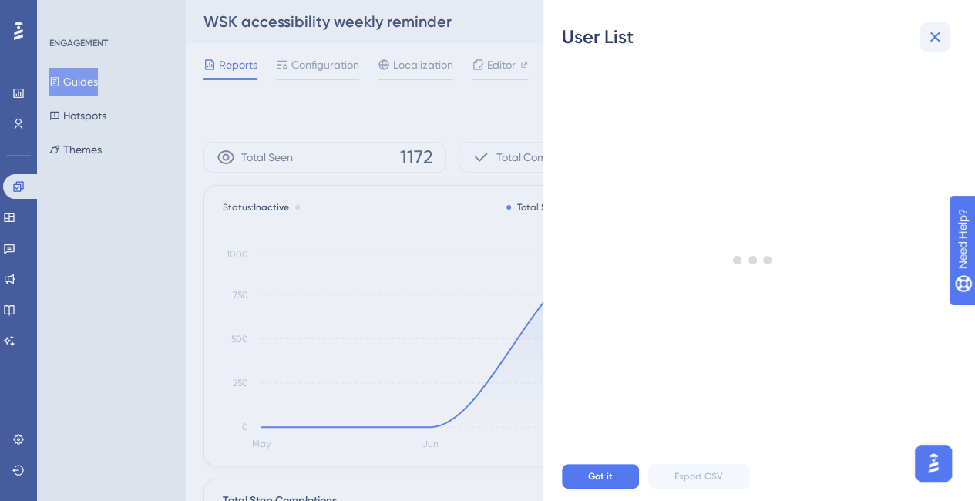
click at [927, 42] on icon at bounding box center [935, 37] width 19 height 19
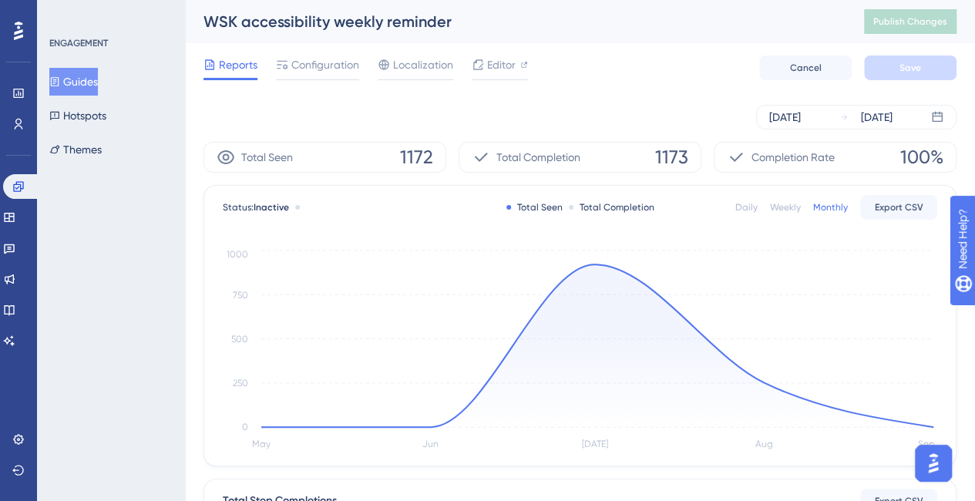
click at [437, 125] on div "May 01 2025 Sep 19 2025" at bounding box center [580, 117] width 753 height 25
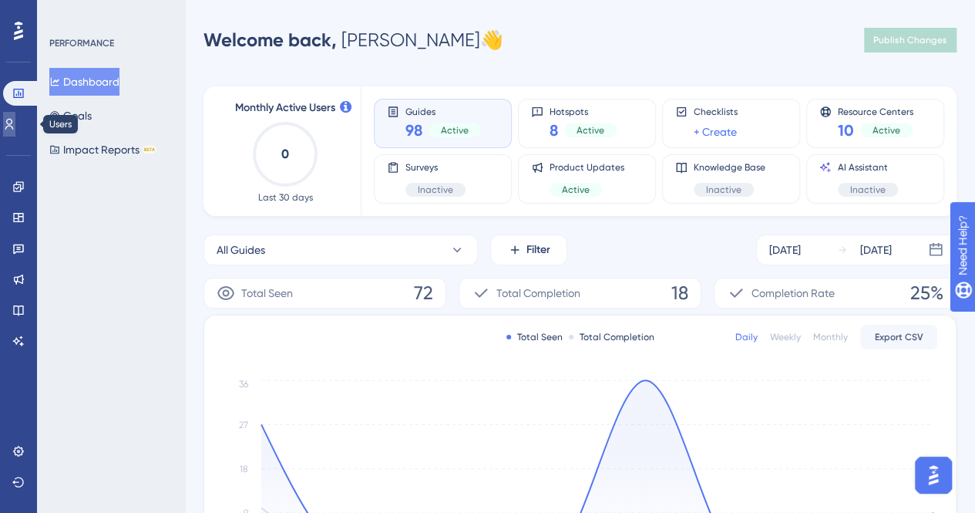
click at [15, 121] on link at bounding box center [9, 124] width 12 height 25
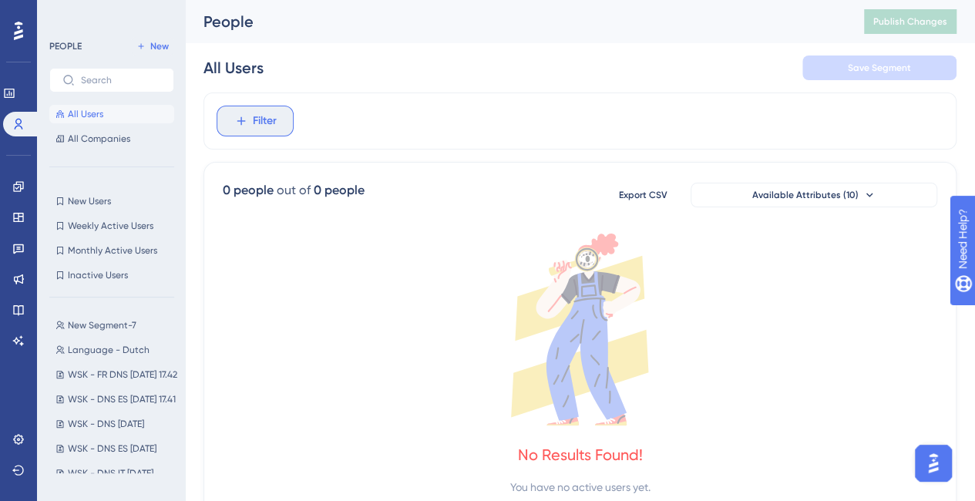
click at [261, 126] on span "Filter" at bounding box center [265, 121] width 24 height 19
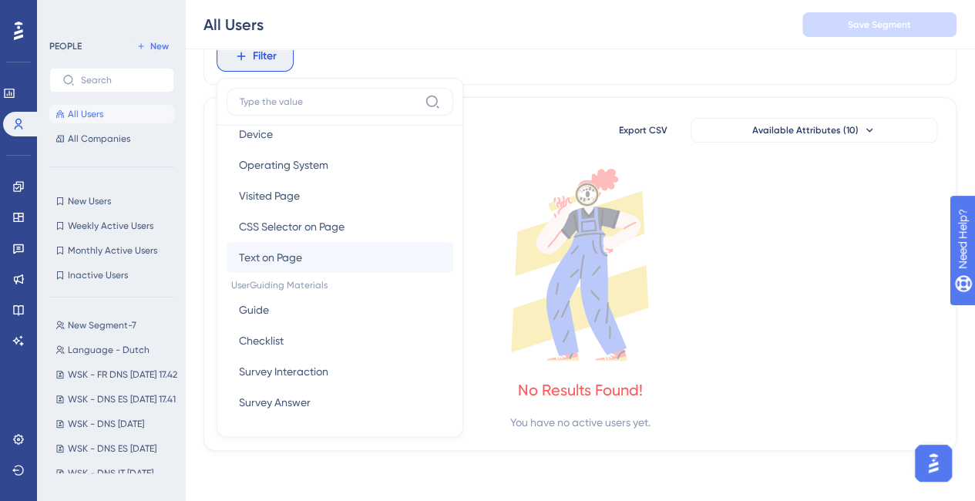
scroll to position [231, 0]
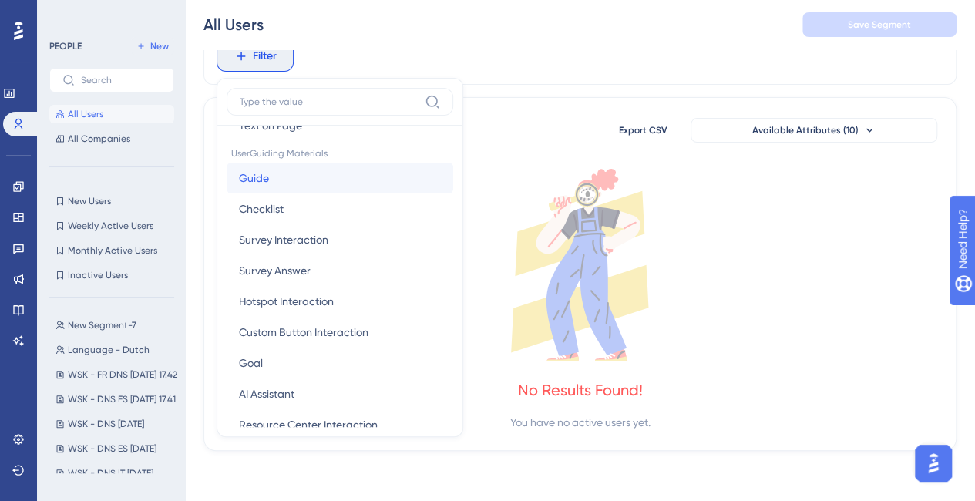
click at [258, 175] on span "Guide" at bounding box center [254, 178] width 30 height 19
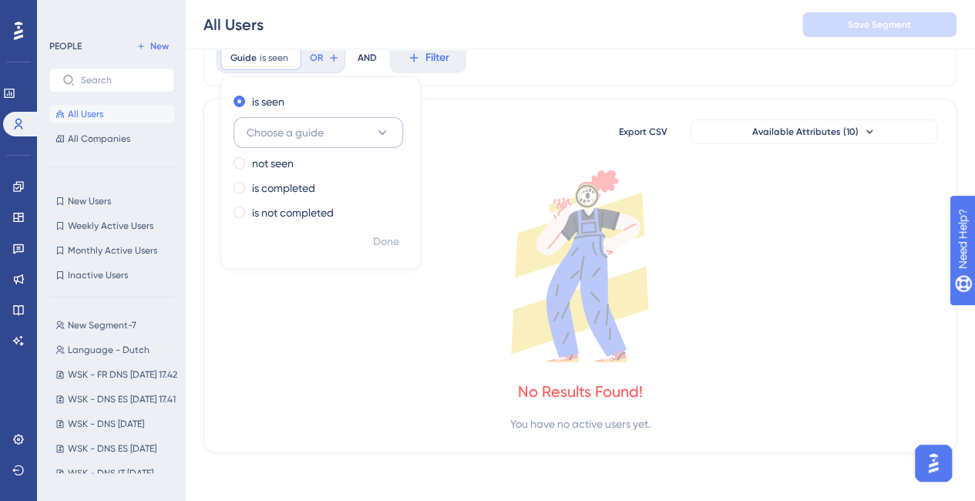
click at [310, 130] on span "Choose a guide" at bounding box center [285, 132] width 77 height 19
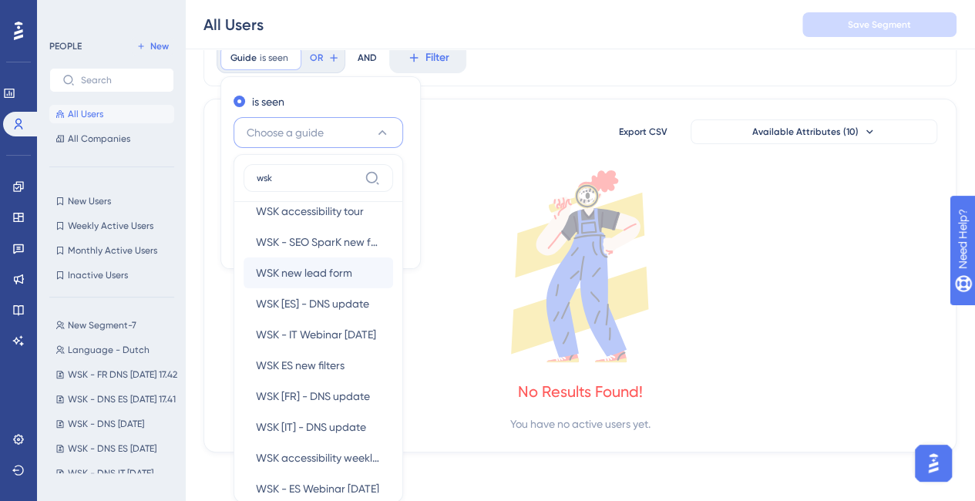
scroll to position [66, 0]
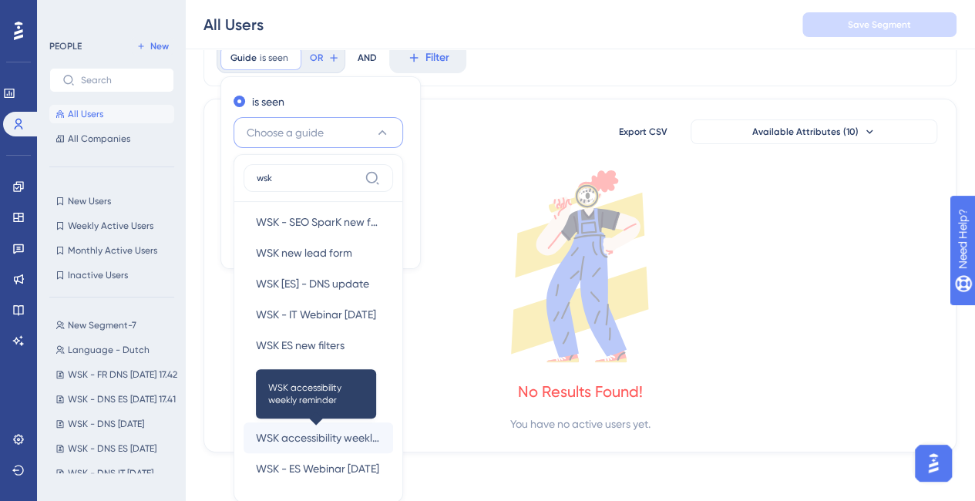
type input "wsk"
click at [301, 439] on span "WSK accessibility weekly reminder" at bounding box center [318, 438] width 125 height 19
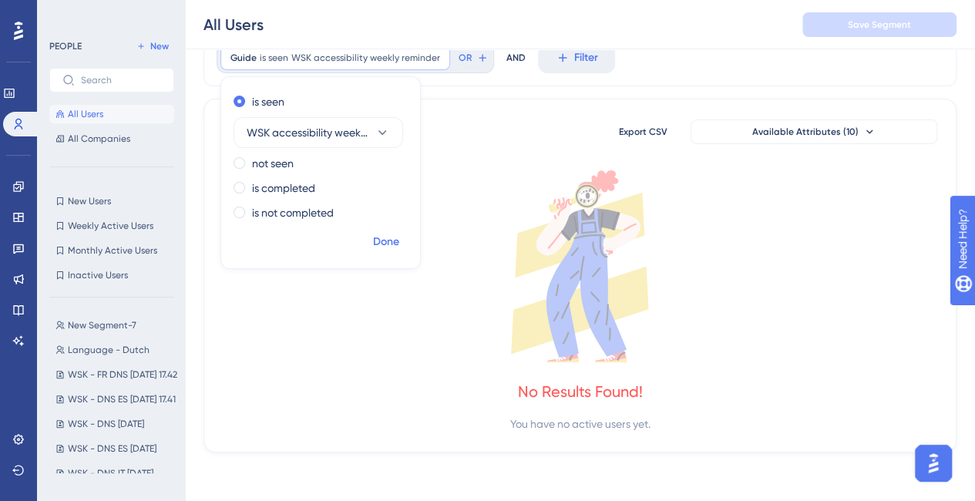
click at [392, 252] on button "Done" at bounding box center [386, 242] width 43 height 28
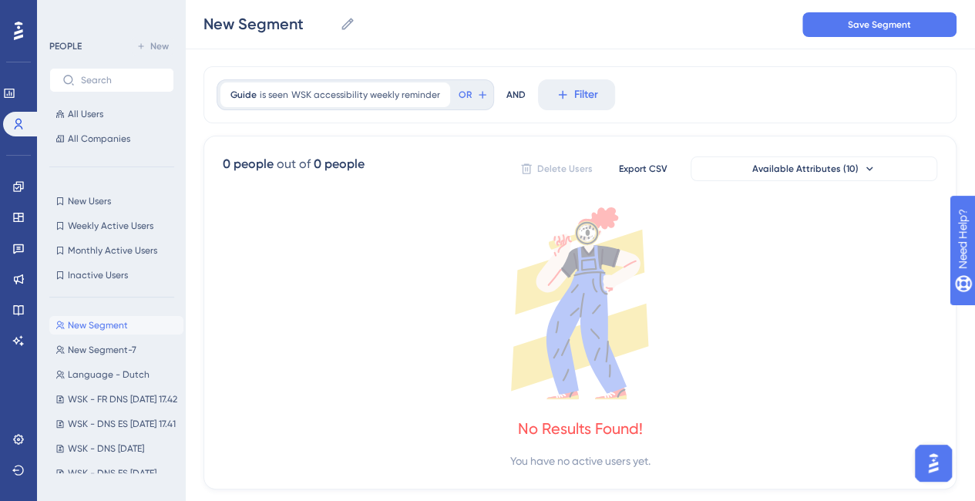
scroll to position [0, 0]
